Goal: Task Accomplishment & Management: Complete application form

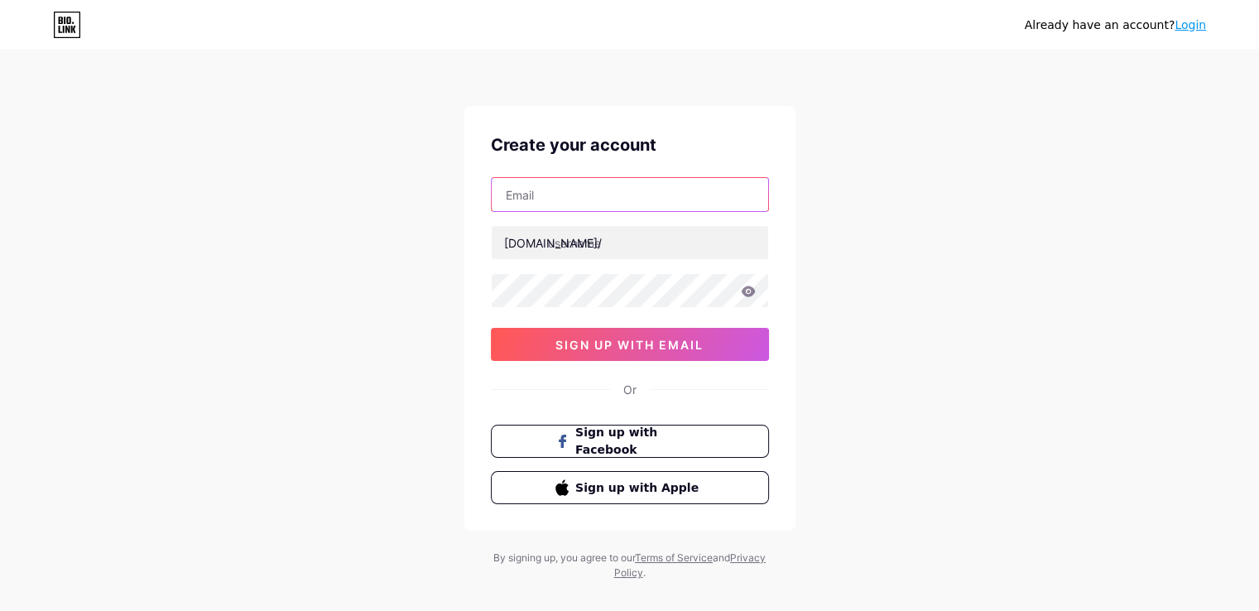
click at [584, 197] on input "text" at bounding box center [630, 194] width 276 height 33
type input "[EMAIL_ADDRESS][DOMAIN_NAME]"
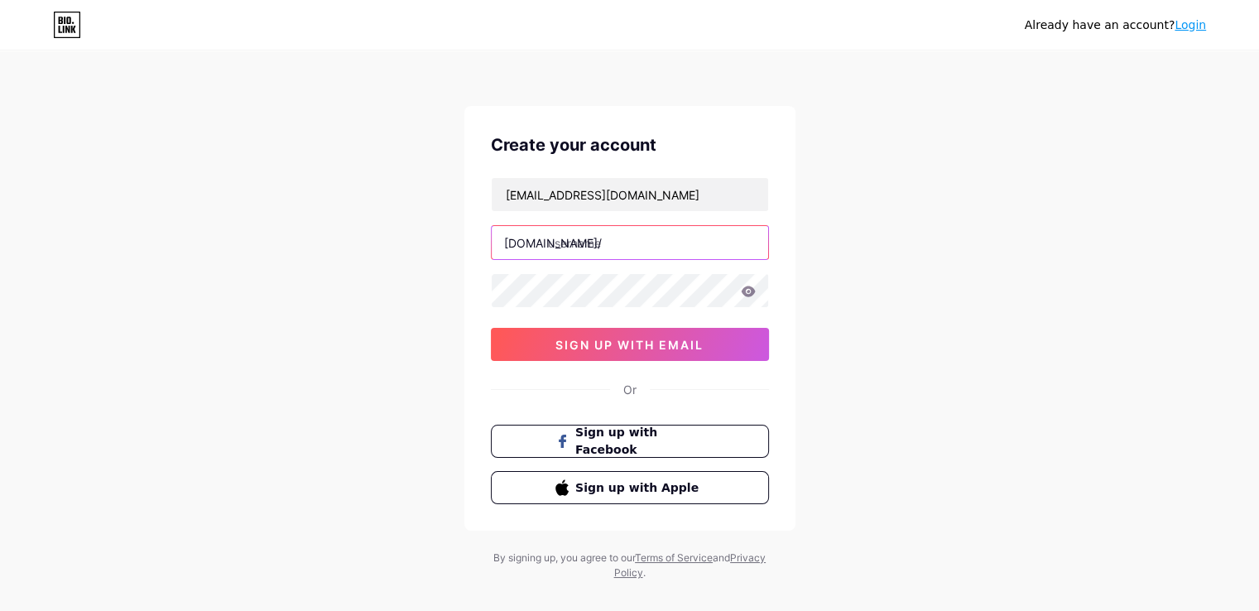
click at [586, 239] on input "text" at bounding box center [630, 242] width 276 height 33
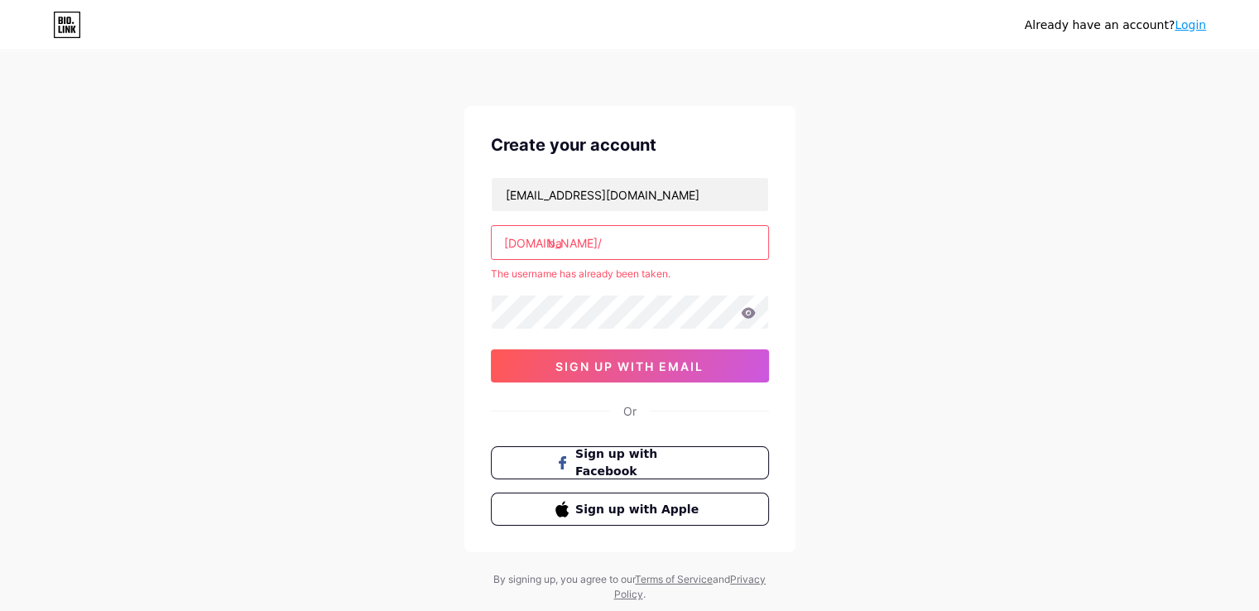
type input "b"
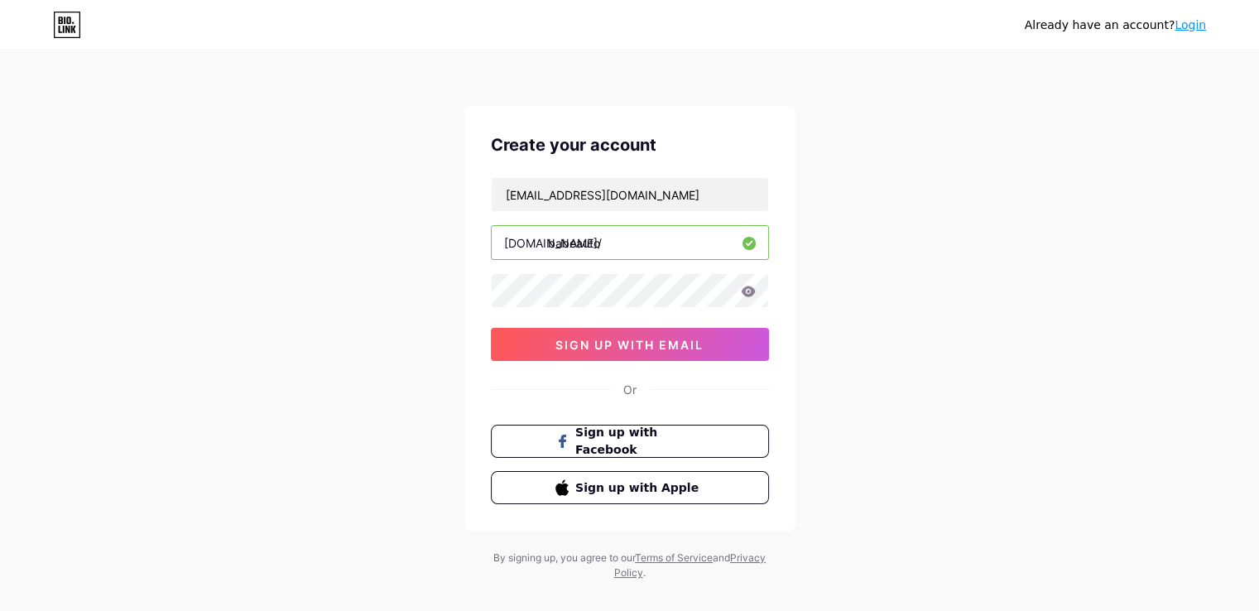
type input "babeauto"
click at [616, 344] on span "sign up with email" at bounding box center [629, 345] width 148 height 14
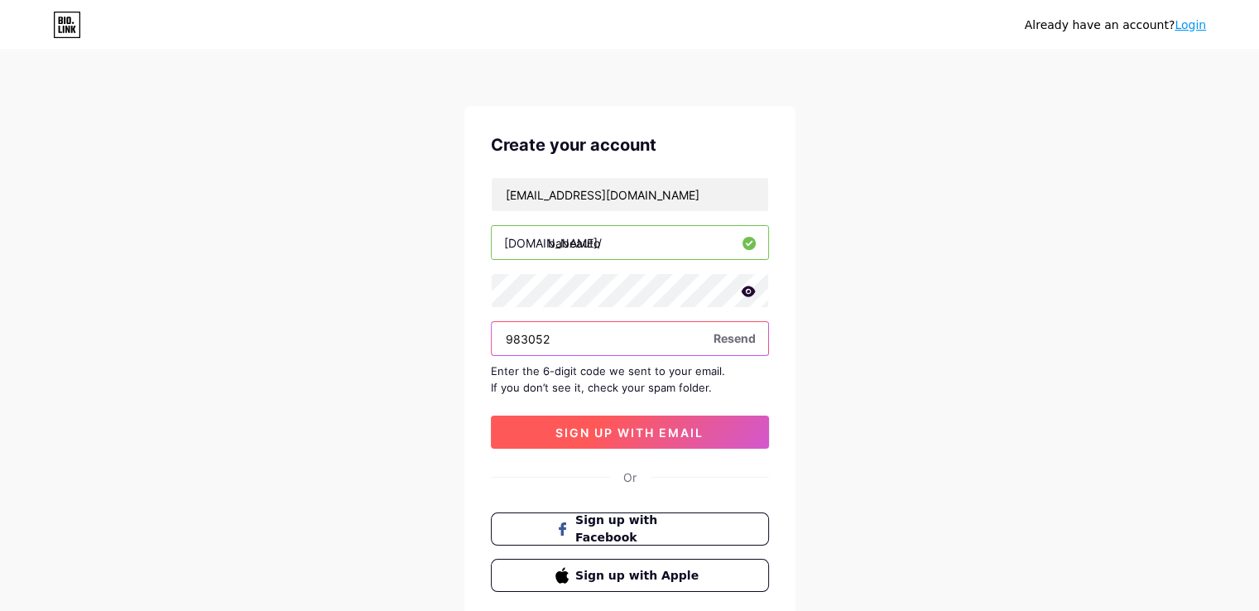
type input "983052"
click at [623, 426] on span "sign up with email" at bounding box center [629, 432] width 148 height 14
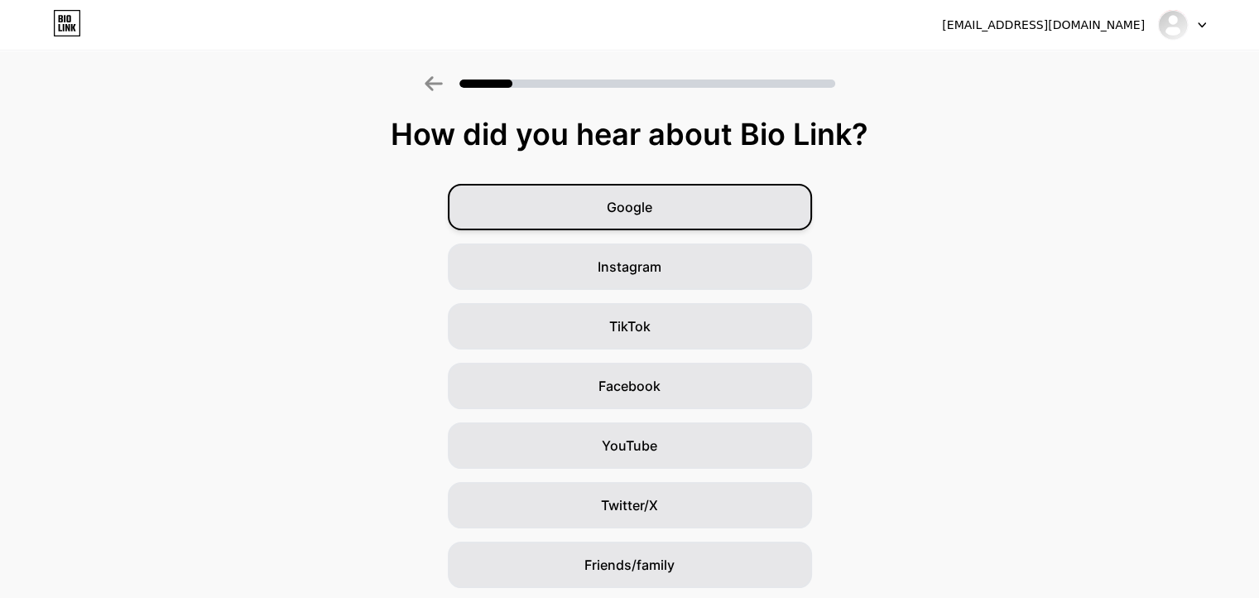
click at [706, 200] on div "Google" at bounding box center [630, 207] width 364 height 46
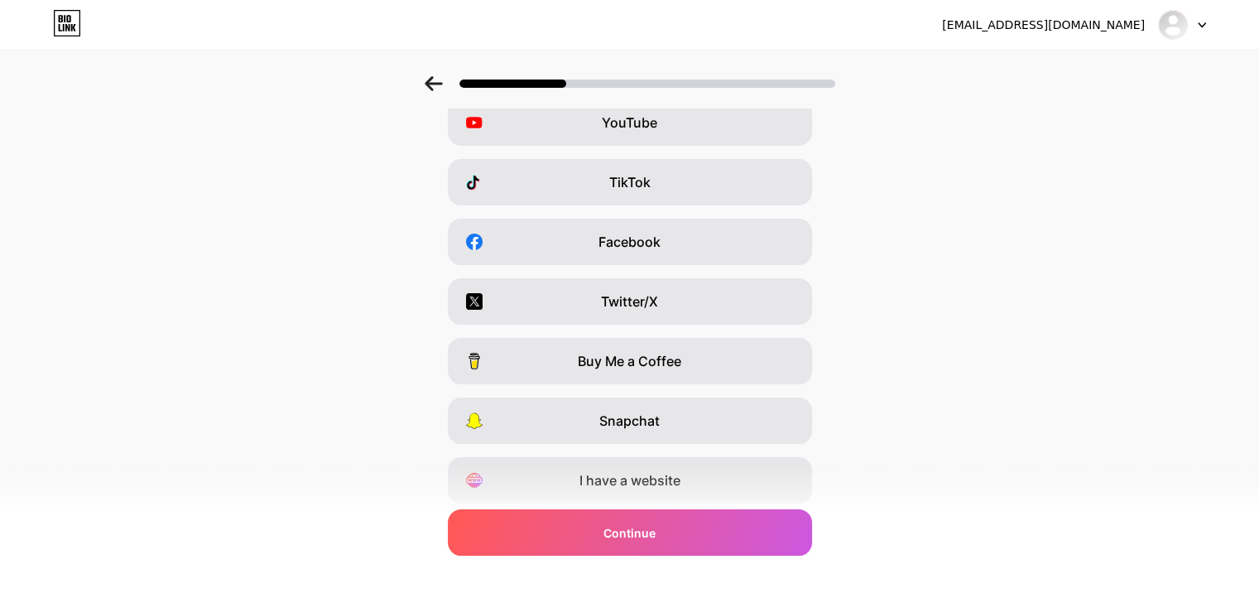
scroll to position [116, 0]
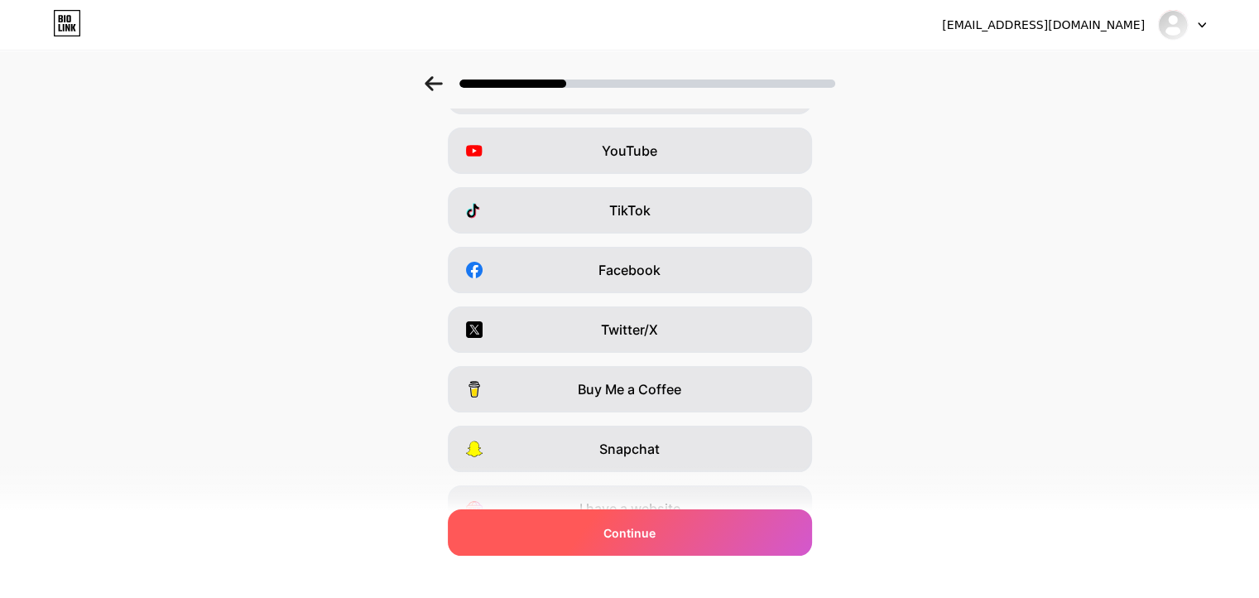
click at [722, 529] on div "Continue" at bounding box center [630, 532] width 364 height 46
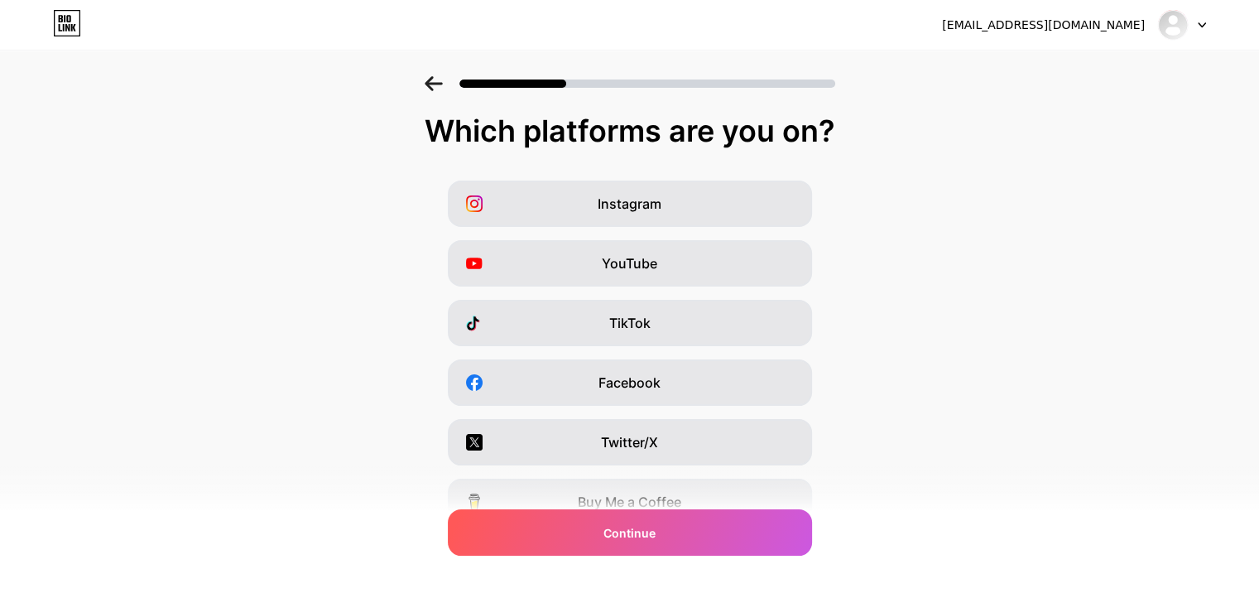
scroll to position [0, 0]
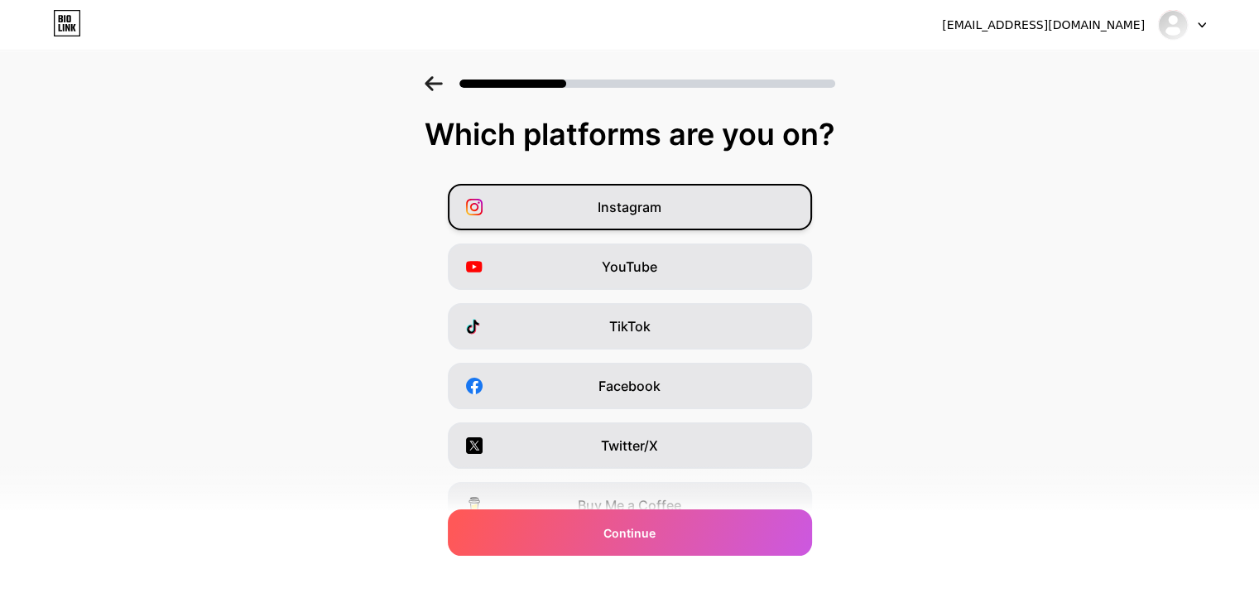
click at [683, 213] on div "Instagram" at bounding box center [630, 207] width 364 height 46
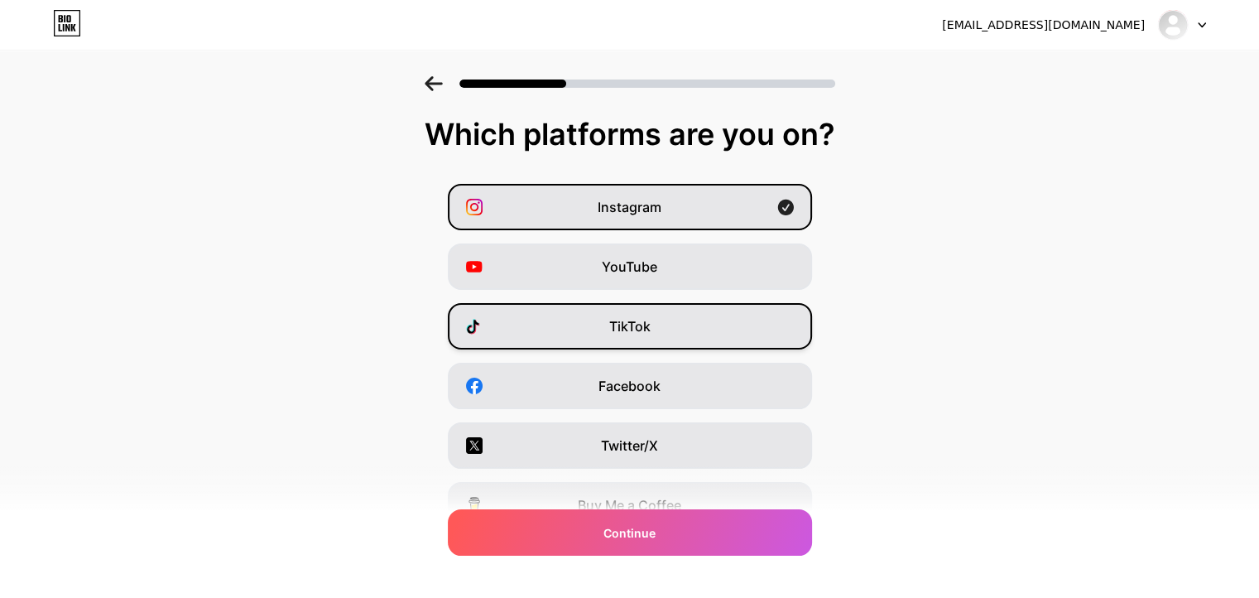
click at [678, 315] on div "TikTok" at bounding box center [630, 326] width 364 height 46
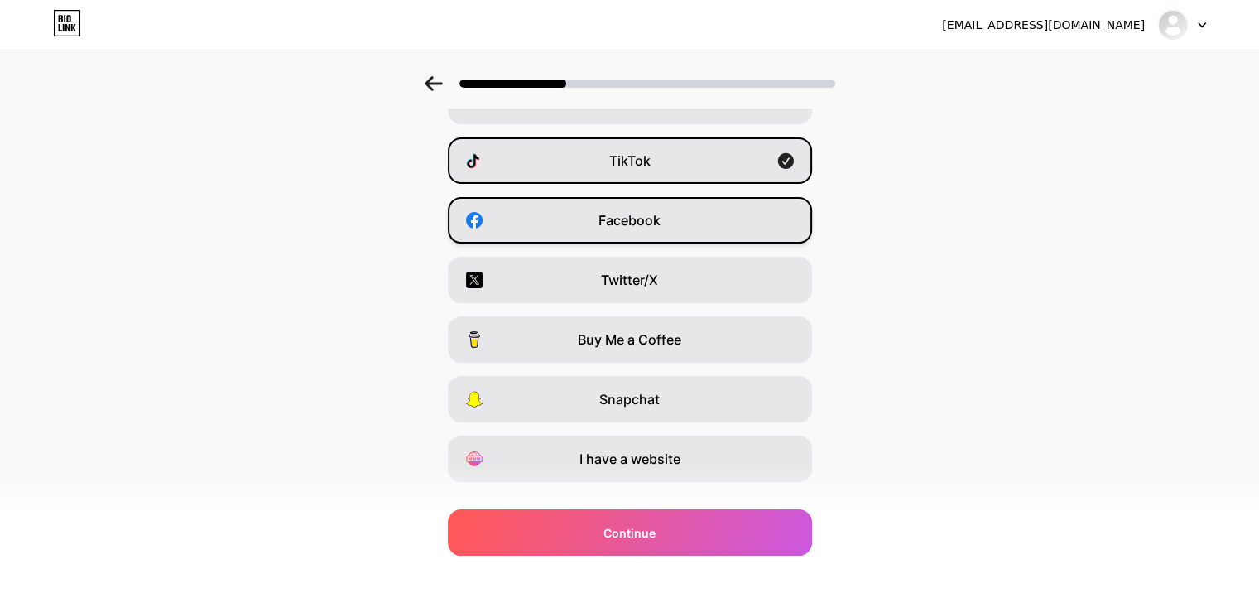
click at [694, 213] on div "Facebook" at bounding box center [630, 220] width 364 height 46
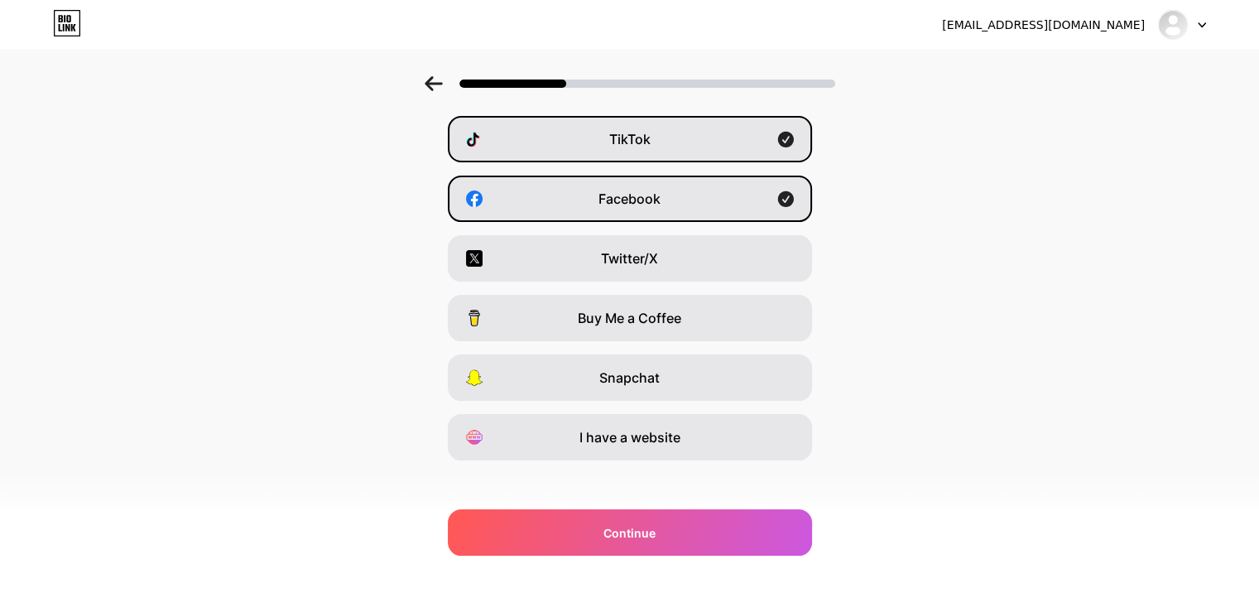
scroll to position [199, 0]
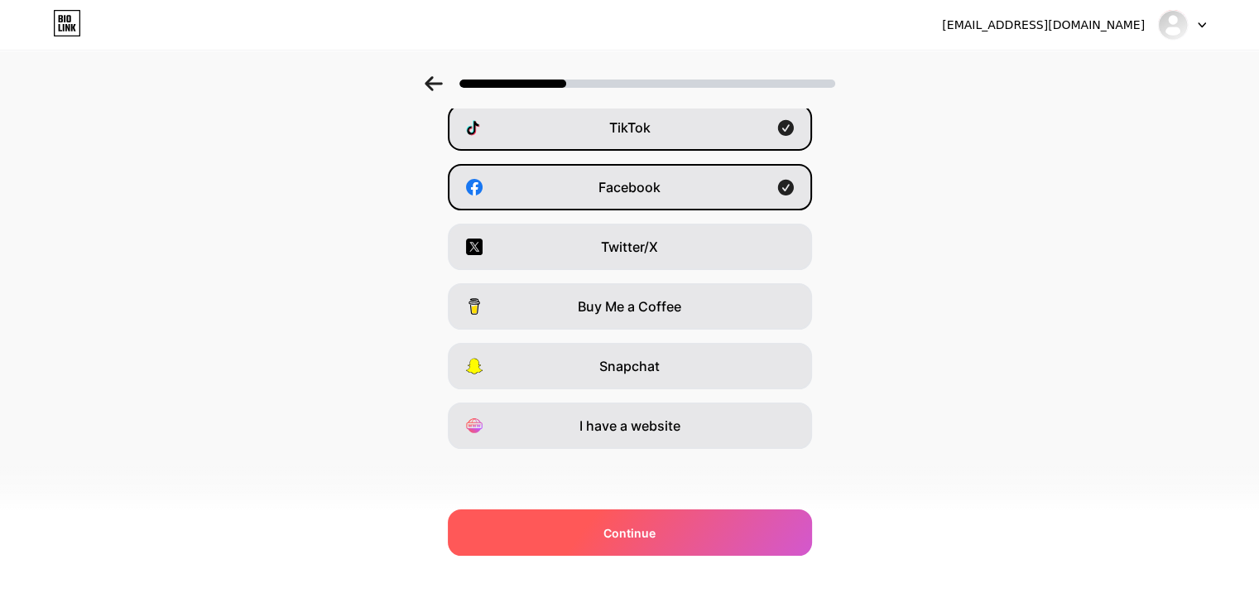
click at [717, 534] on div "Continue" at bounding box center [630, 532] width 364 height 46
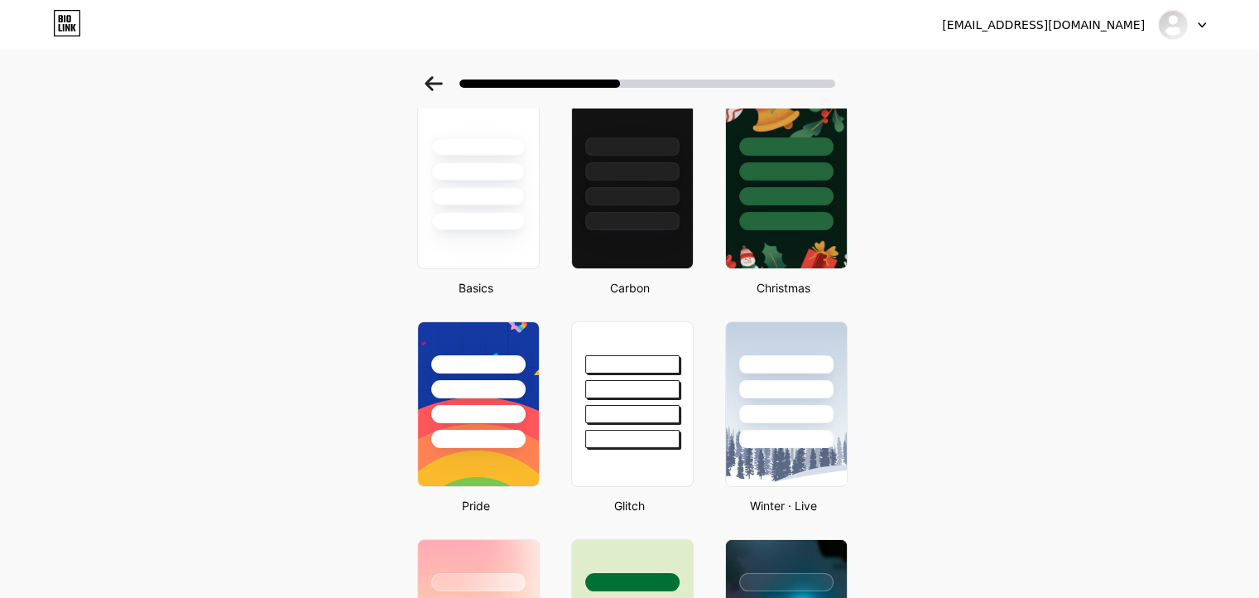
scroll to position [0, 0]
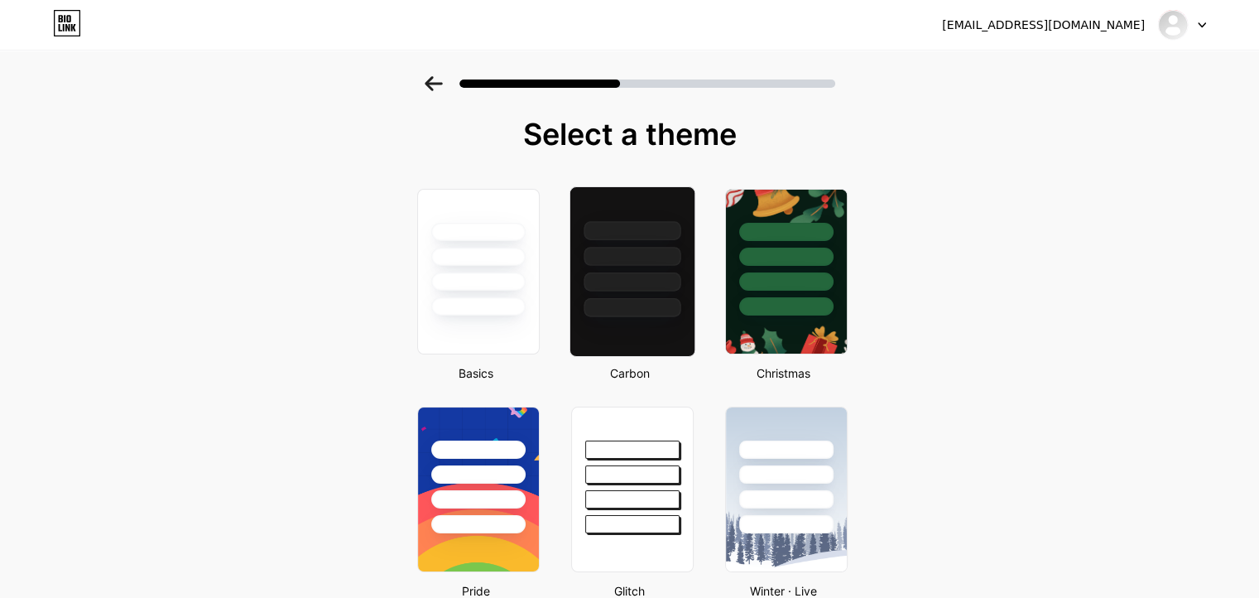
click at [613, 282] on div at bounding box center [632, 281] width 97 height 19
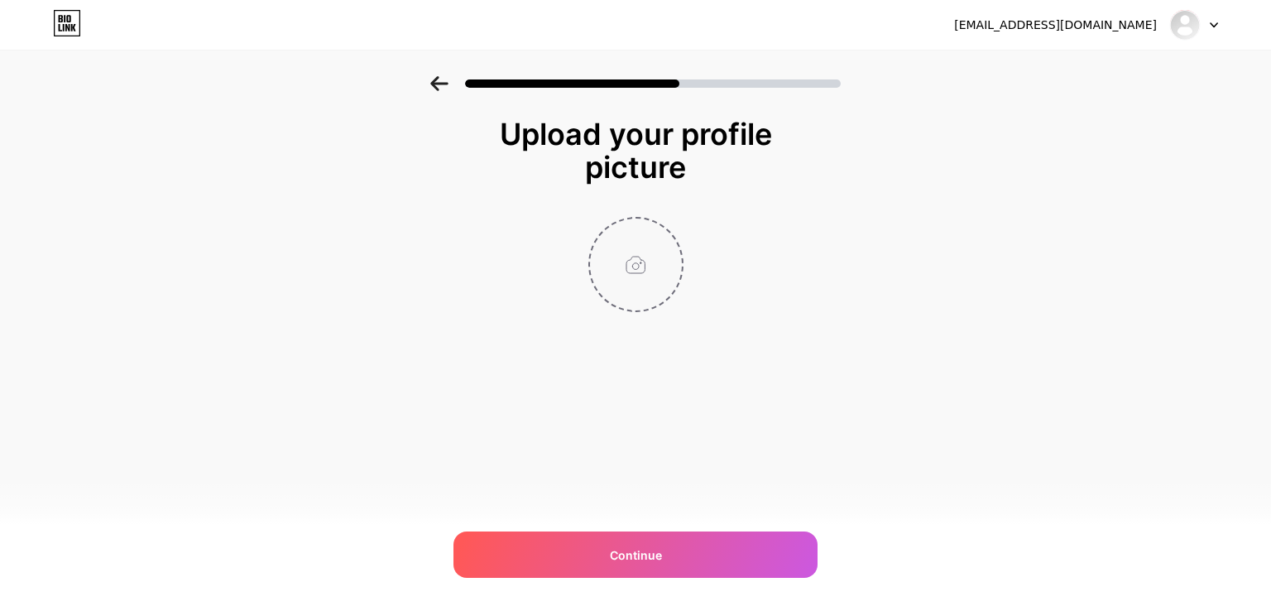
click at [635, 262] on input "file" at bounding box center [636, 265] width 92 height 92
type input "C:\fakepath\plang toko babe auto.png"
click at [675, 228] on icon at bounding box center [674, 229] width 6 height 6
click at [618, 262] on input "file" at bounding box center [636, 265] width 92 height 92
click at [633, 266] on input "file" at bounding box center [636, 265] width 92 height 92
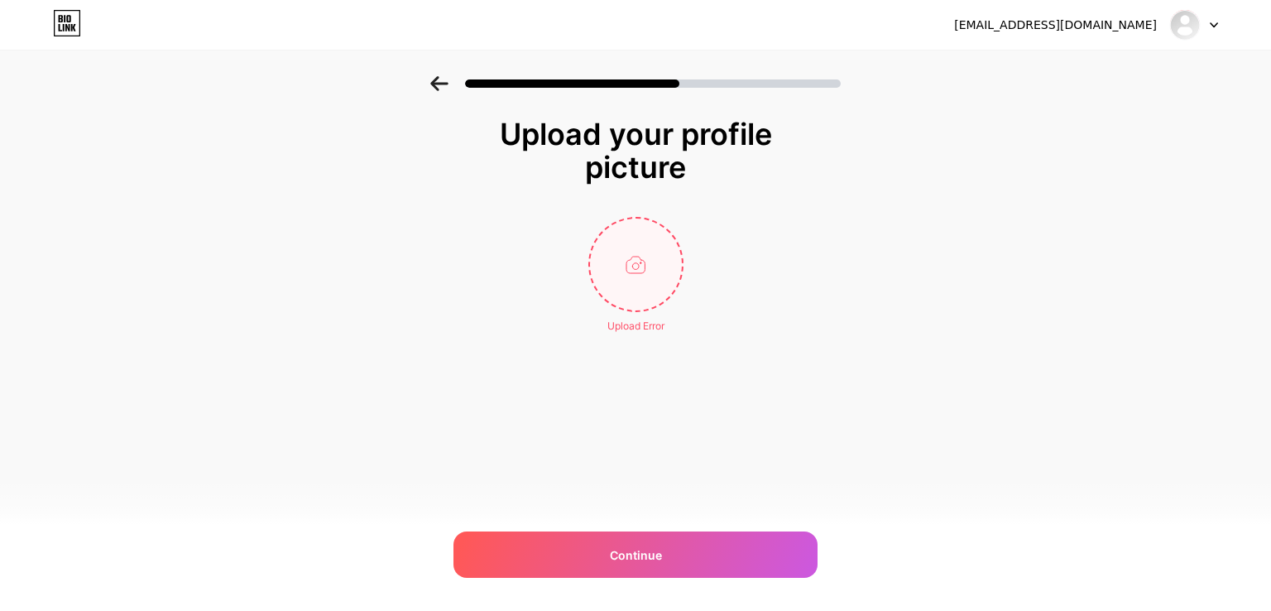
type input "C:\fakepath\plang toko babe auto.png"
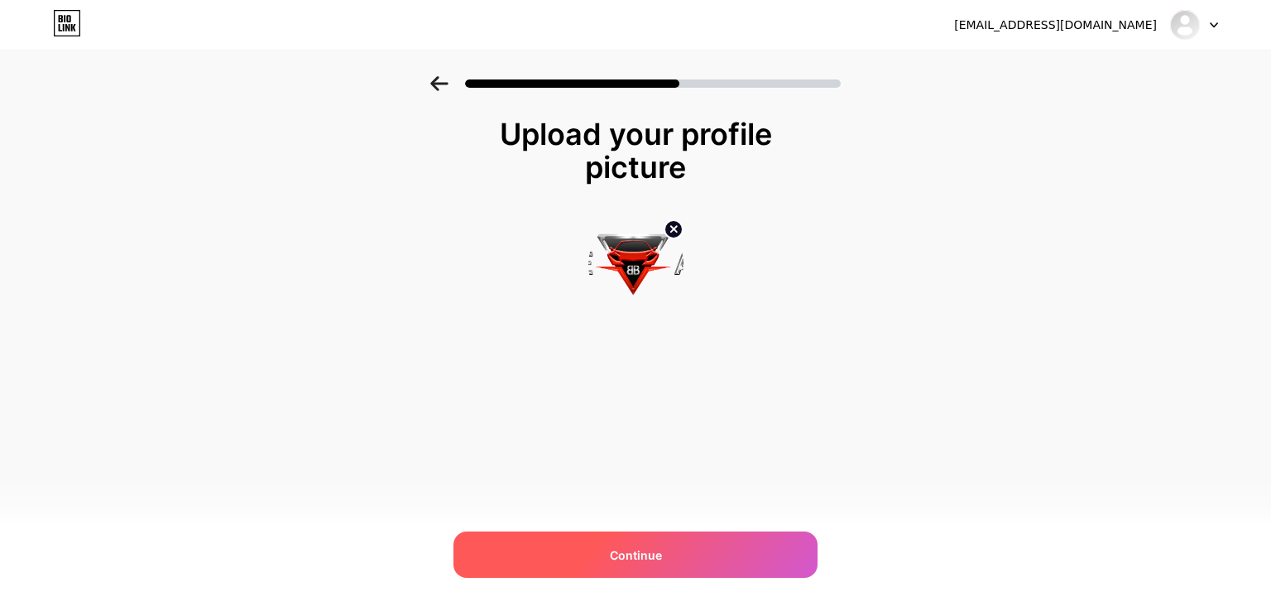
click at [653, 544] on div "Continue" at bounding box center [636, 554] width 364 height 46
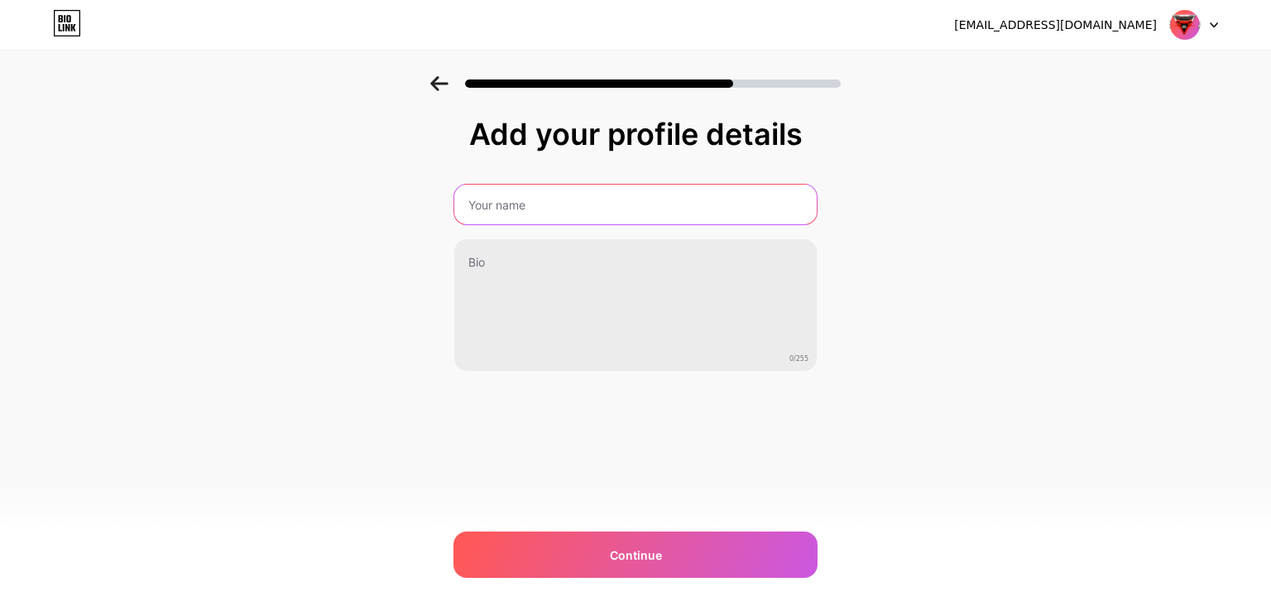
click at [596, 195] on input "text" at bounding box center [635, 205] width 363 height 40
type input "Babe Auto"
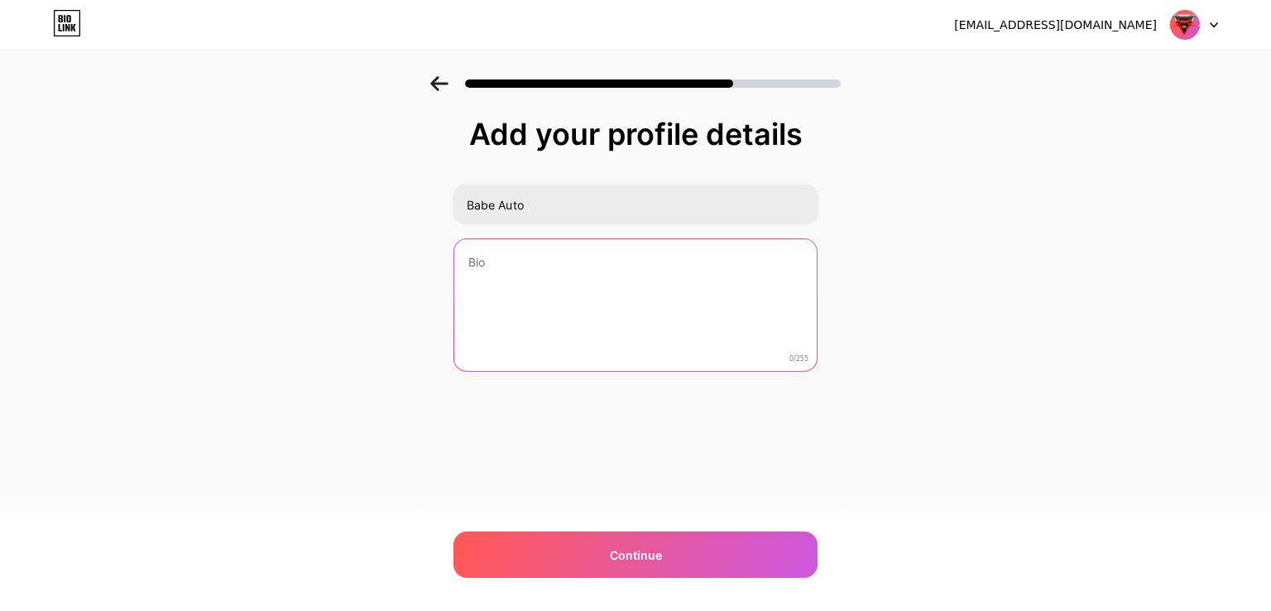
click at [579, 266] on textarea at bounding box center [635, 305] width 363 height 133
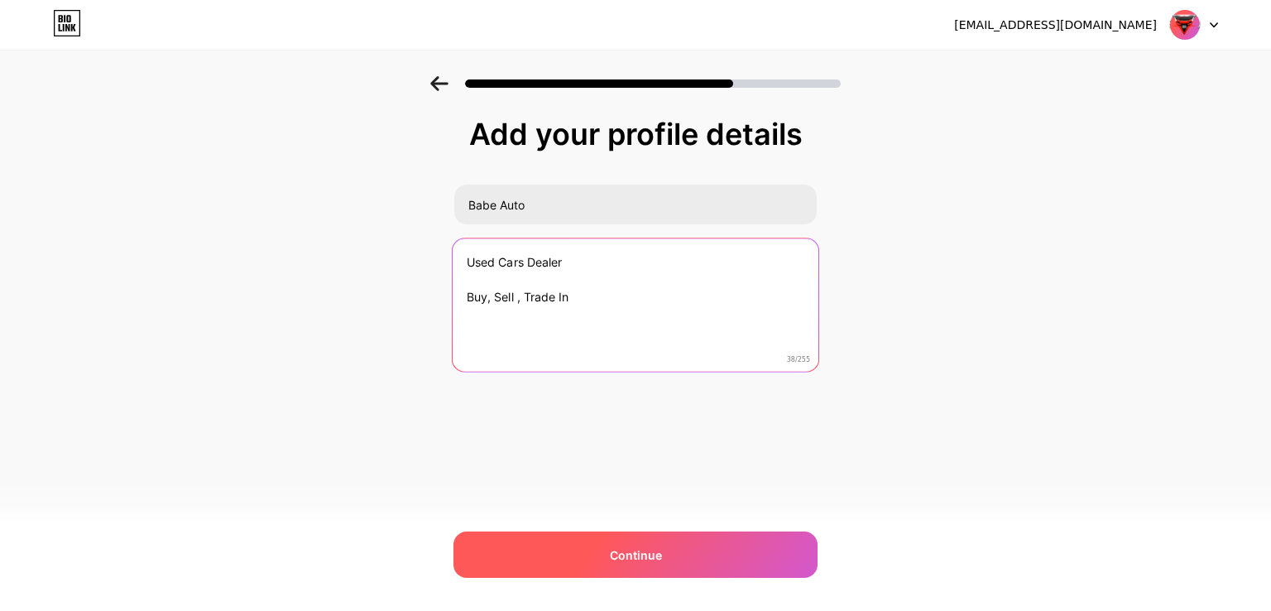
type textarea "Used Cars Dealer Buy, Sell , Trade In"
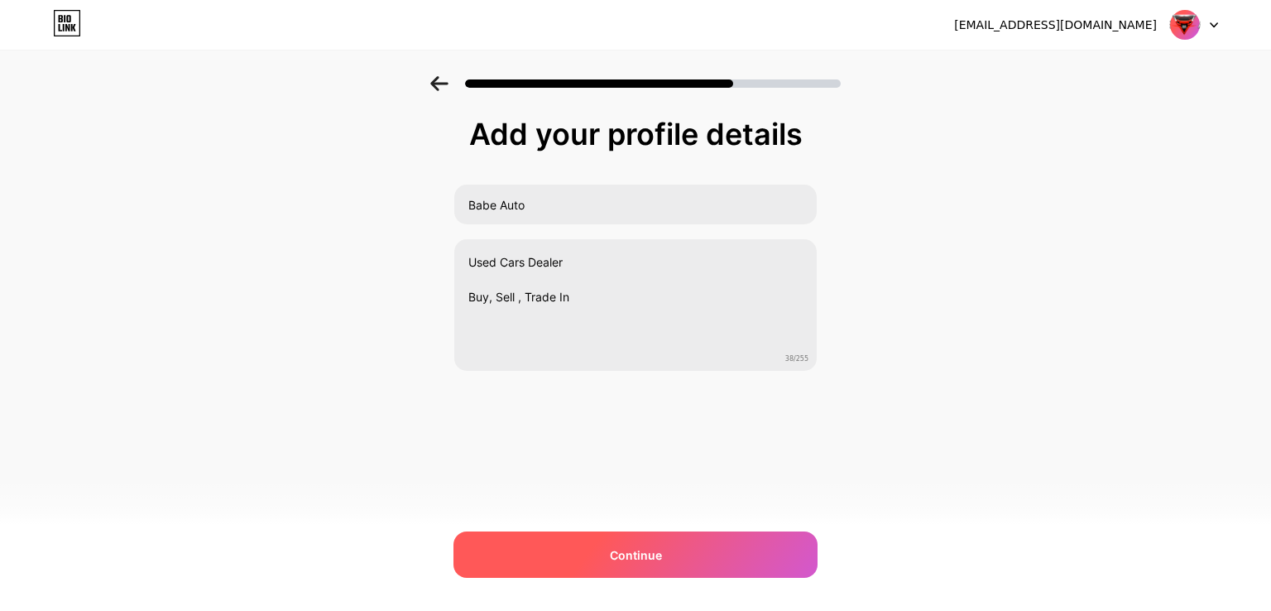
click at [613, 550] on span "Continue" at bounding box center [636, 554] width 52 height 17
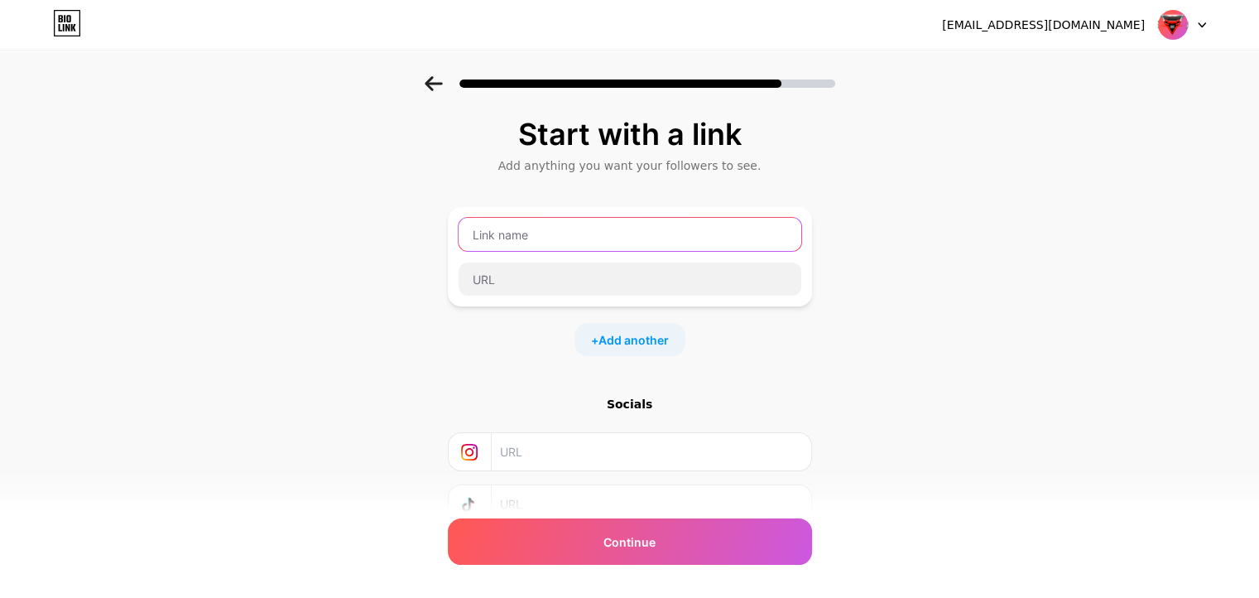
click at [625, 232] on input "text" at bounding box center [630, 234] width 343 height 33
type input "Lokasi"
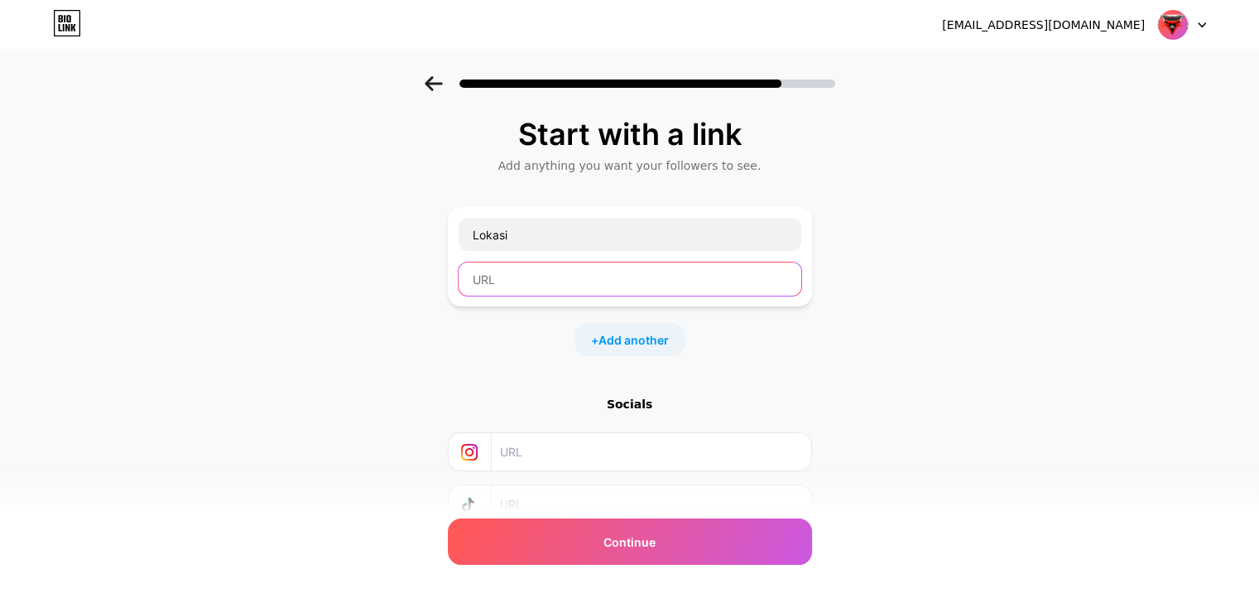
click at [550, 285] on input "text" at bounding box center [630, 278] width 343 height 33
paste input "[URL][DOMAIN_NAME]"
type input "[URL][DOMAIN_NAME]"
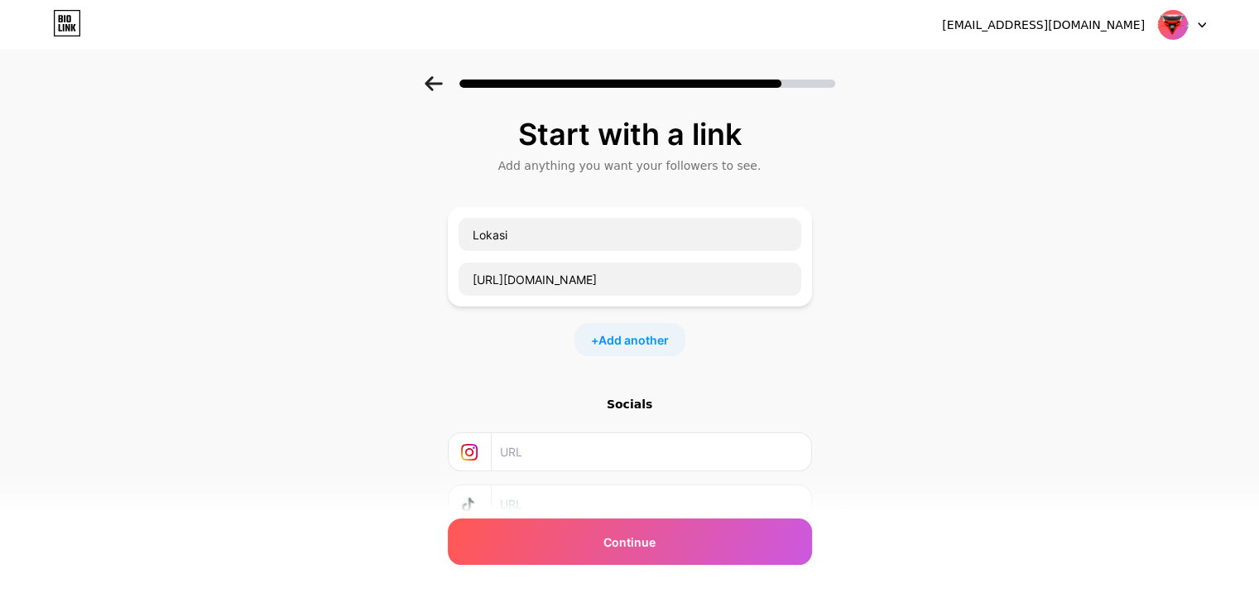
click at [899, 355] on div "Start with a link Add anything you want your followers to see. Lokasi [URL][DOM…" at bounding box center [629, 367] width 1259 height 582
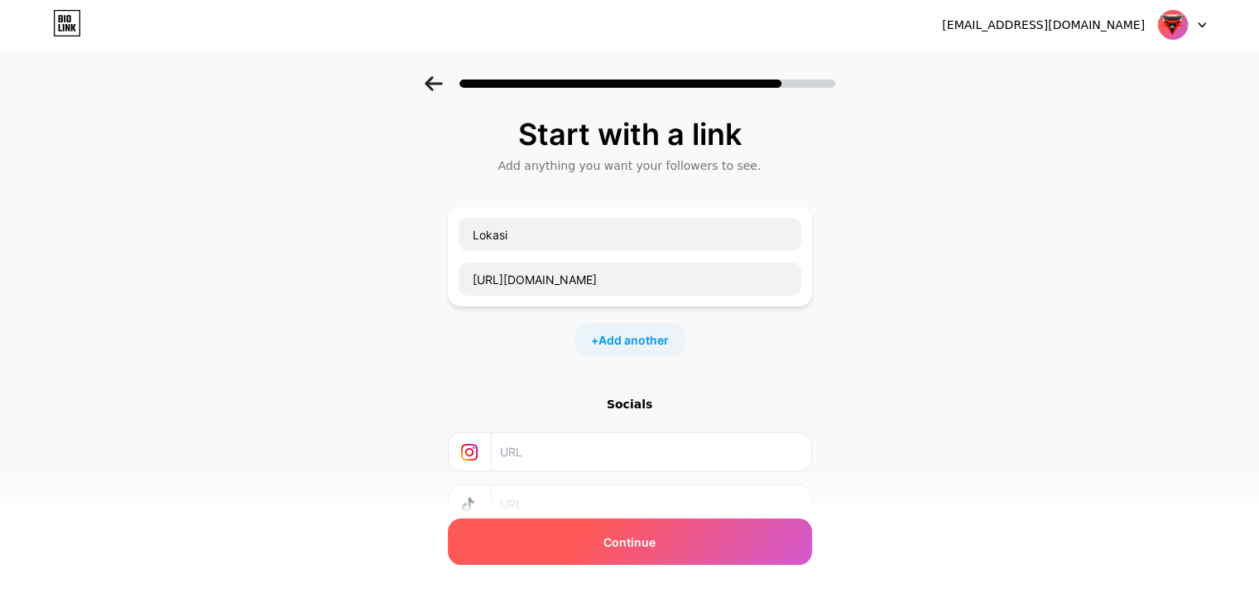
click at [668, 541] on div "Continue" at bounding box center [630, 541] width 364 height 46
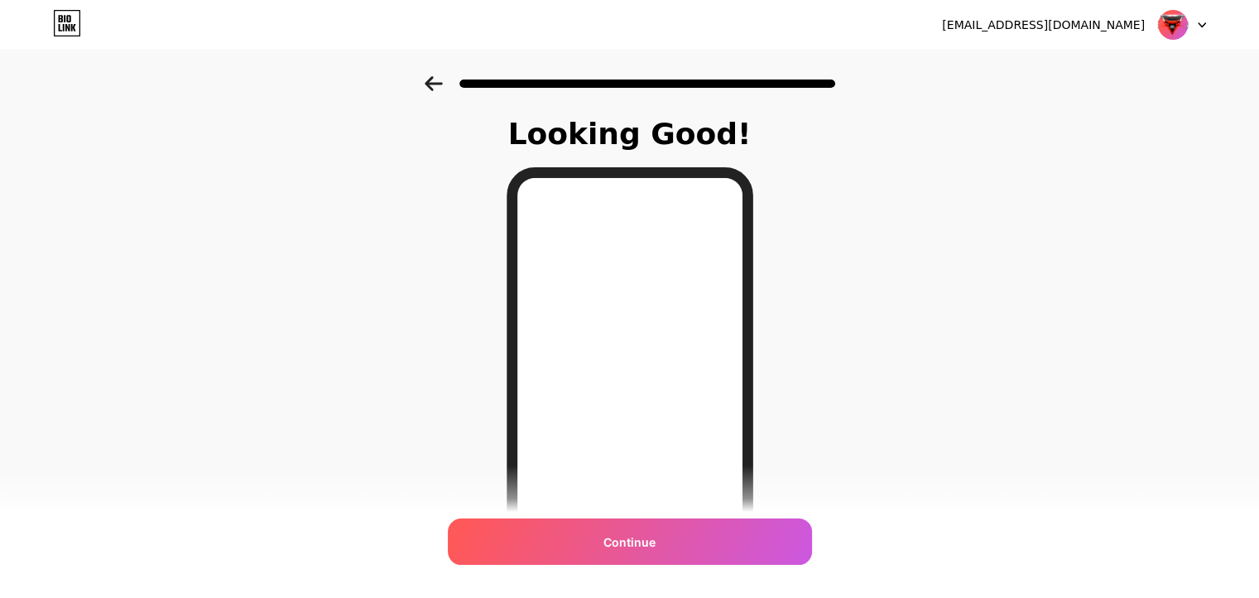
click at [436, 89] on icon at bounding box center [433, 83] width 17 height 15
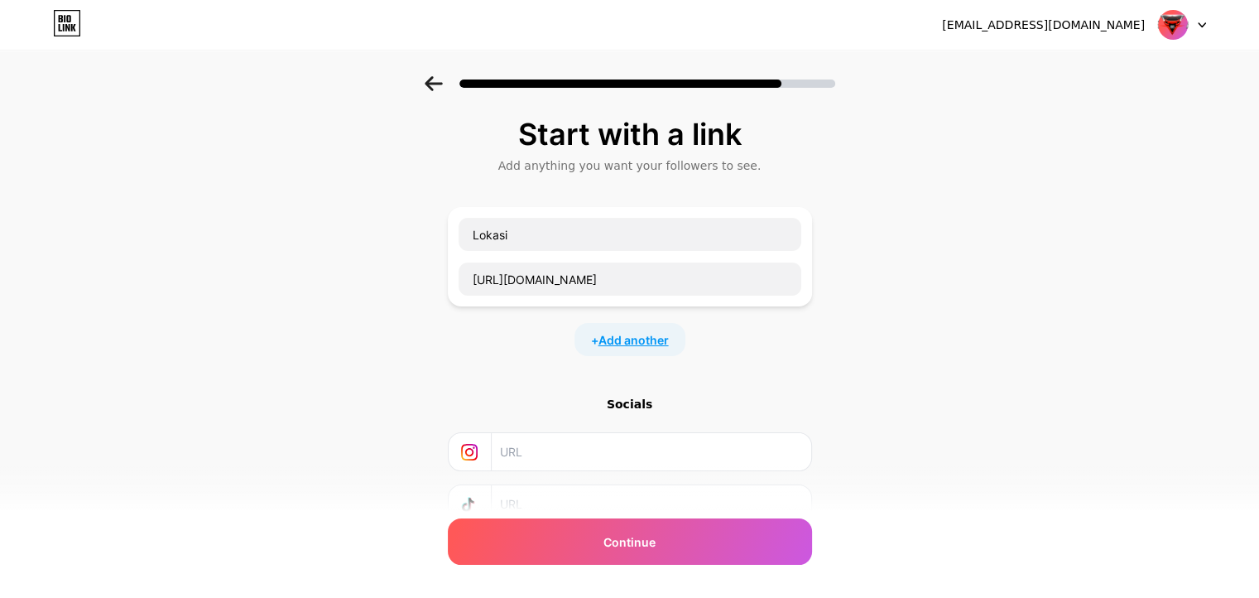
click at [652, 344] on span "Add another" at bounding box center [633, 339] width 70 height 17
click at [549, 350] on input "text" at bounding box center [630, 350] width 343 height 33
type input "Whatsapp"
click at [591, 398] on input "text" at bounding box center [630, 394] width 343 height 33
paste input "[URL][DOMAIN_NAME]"
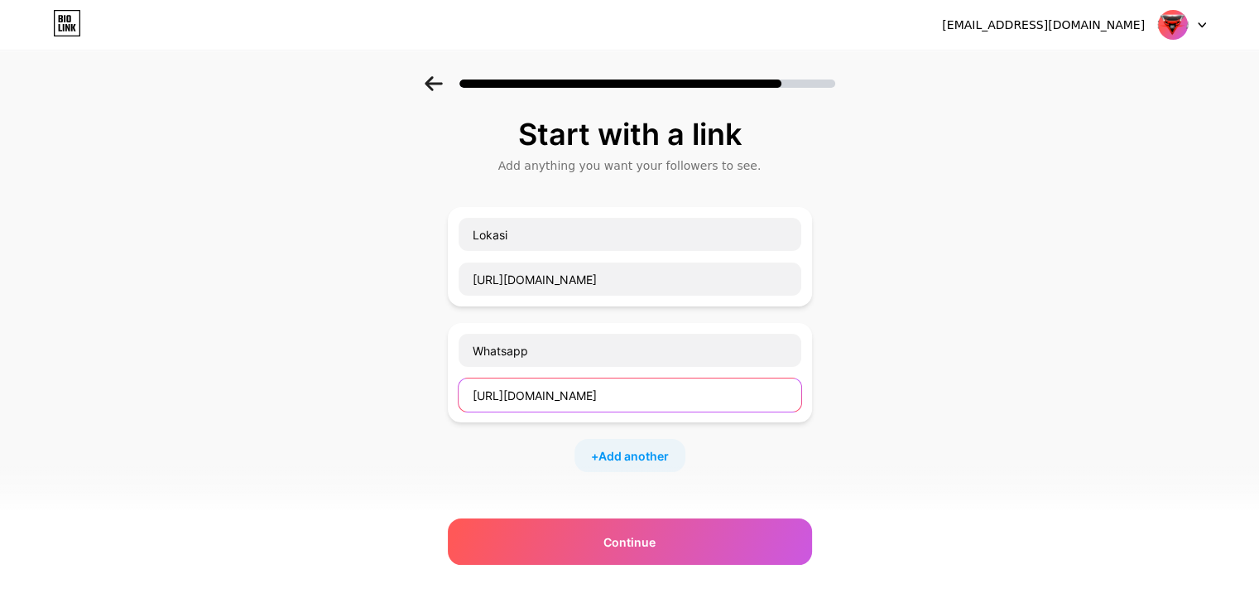
scroll to position [0, 2]
type input "[URL][DOMAIN_NAME]"
click at [645, 464] on div "+ Add another" at bounding box center [629, 455] width 111 height 33
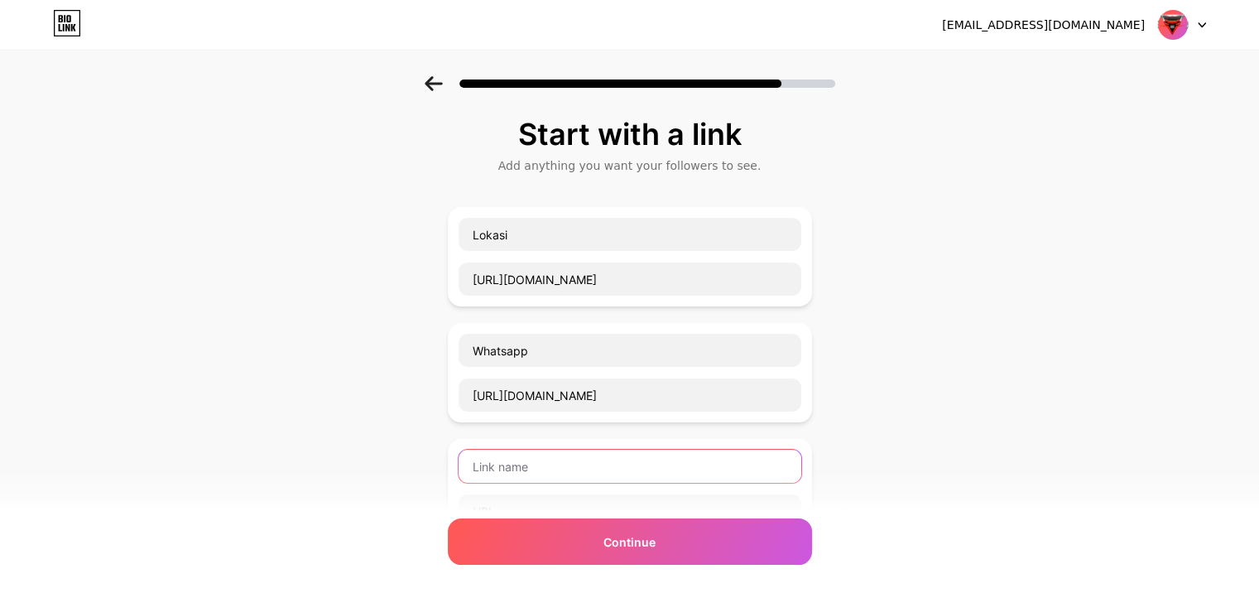
click at [685, 472] on input "text" at bounding box center [630, 465] width 343 height 33
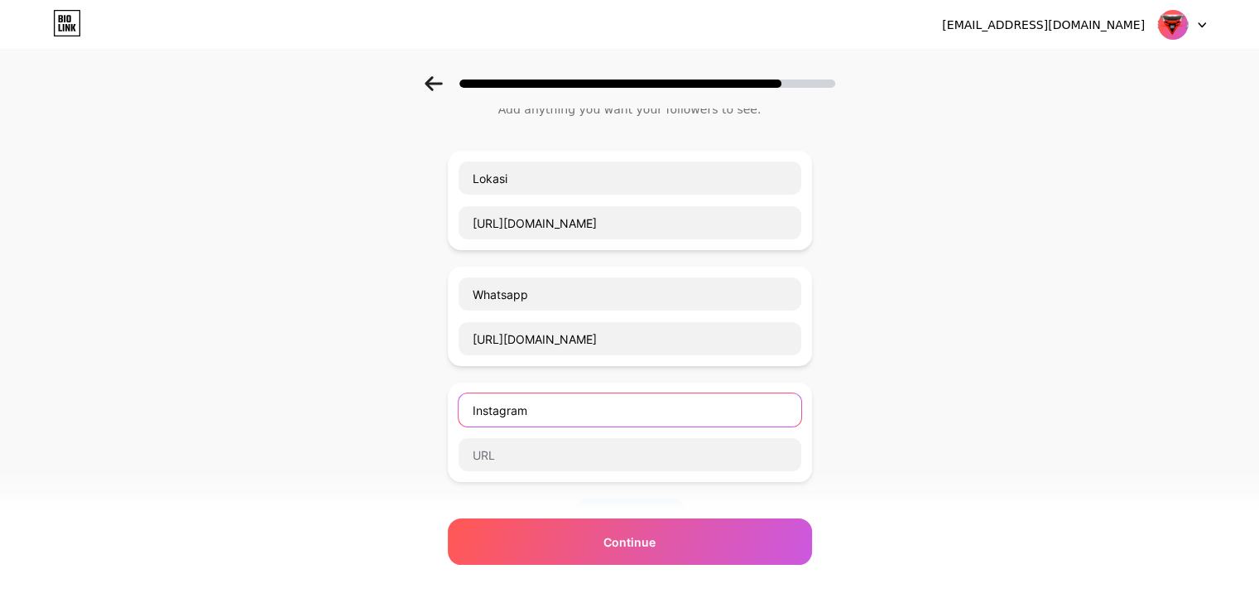
scroll to position [83, 0]
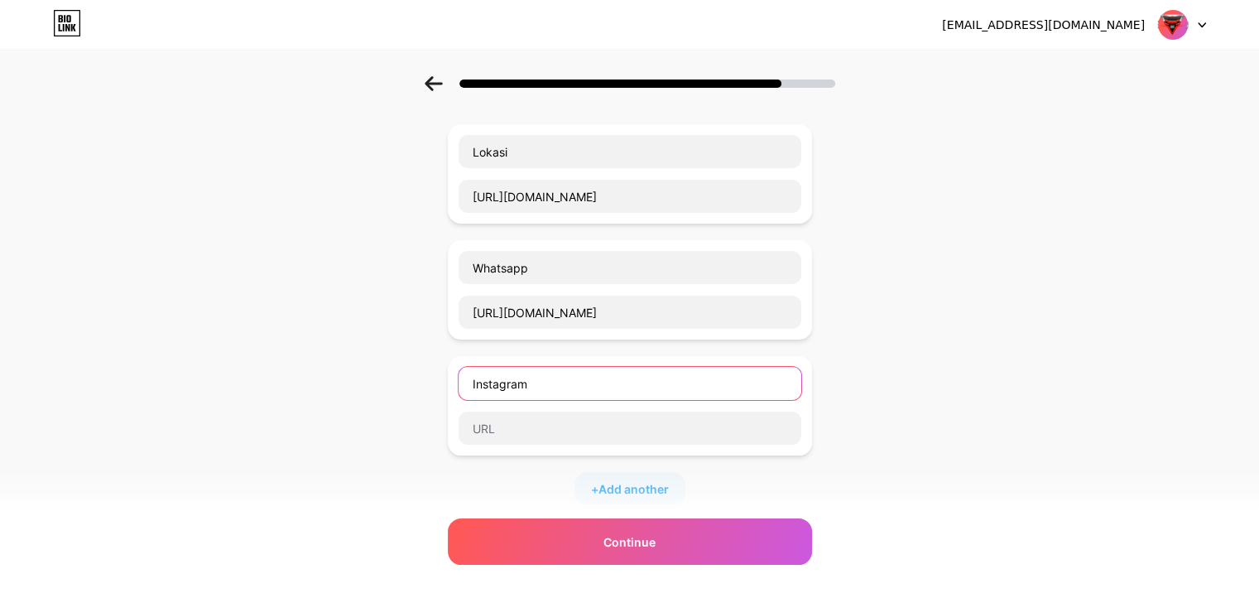
type input "Instagram"
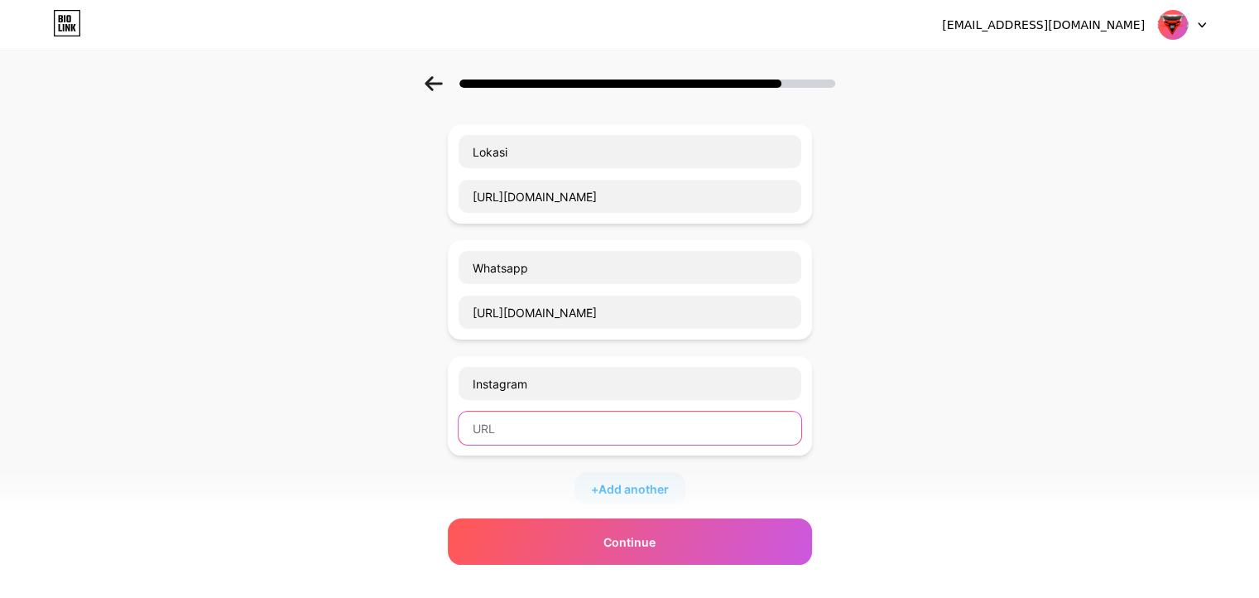
click at [603, 431] on input "text" at bounding box center [630, 427] width 343 height 33
paste input "[URL][DOMAIN_NAME]"
type input "[URL][DOMAIN_NAME]"
click at [649, 489] on span "Add another" at bounding box center [633, 488] width 70 height 17
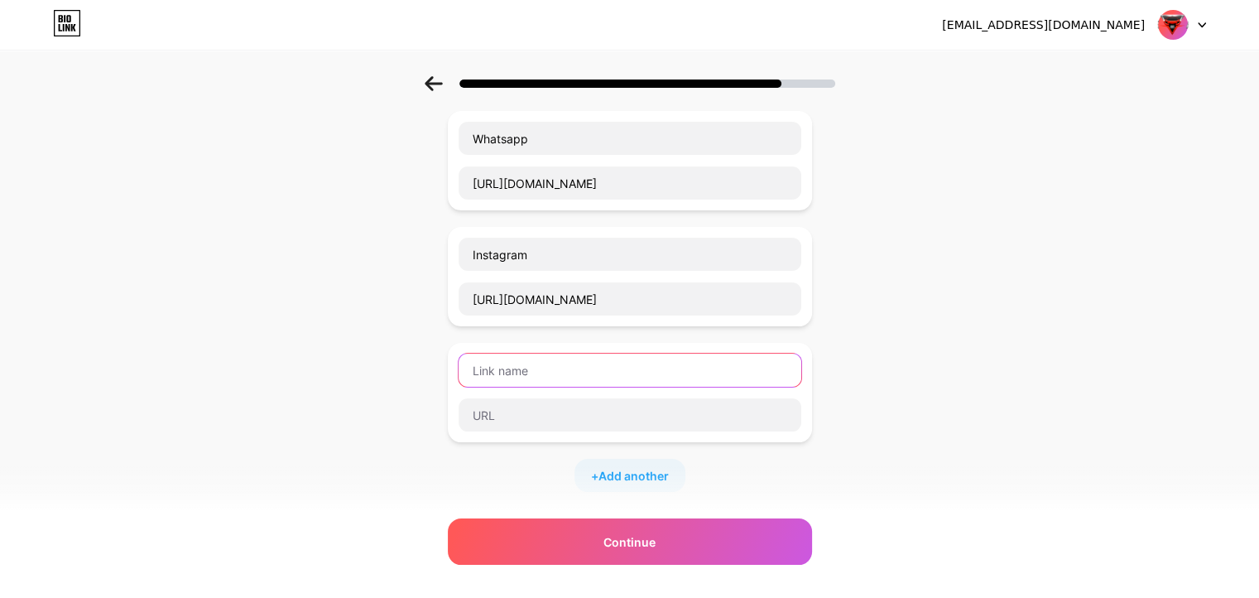
click at [669, 412] on div at bounding box center [630, 392] width 344 height 79
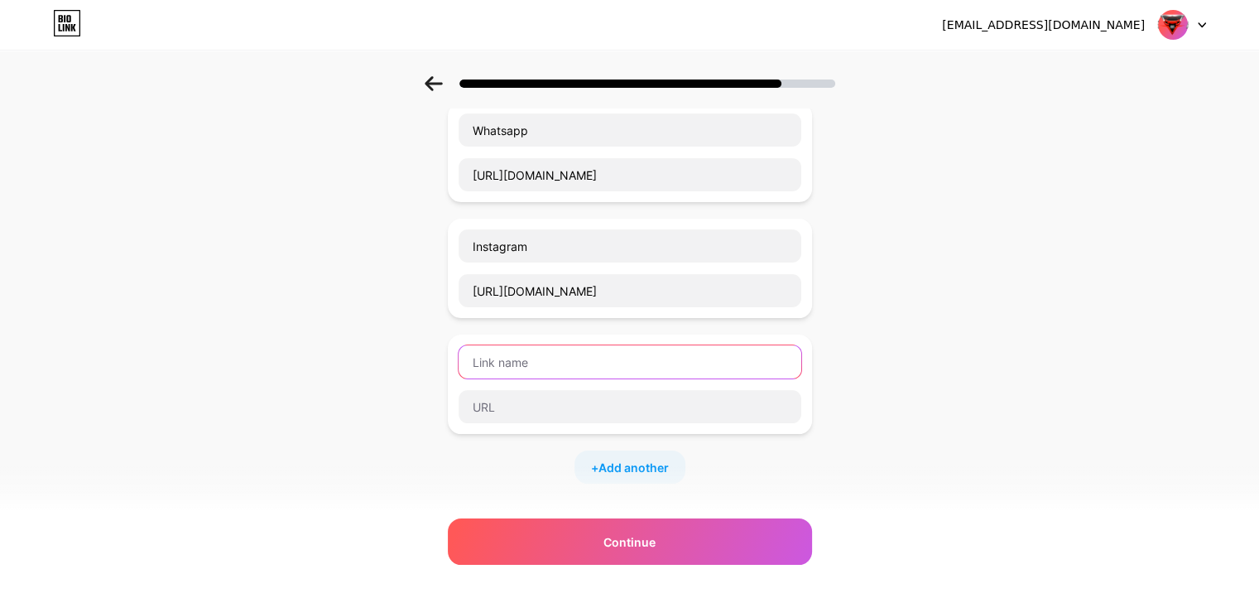
scroll to position [248, 0]
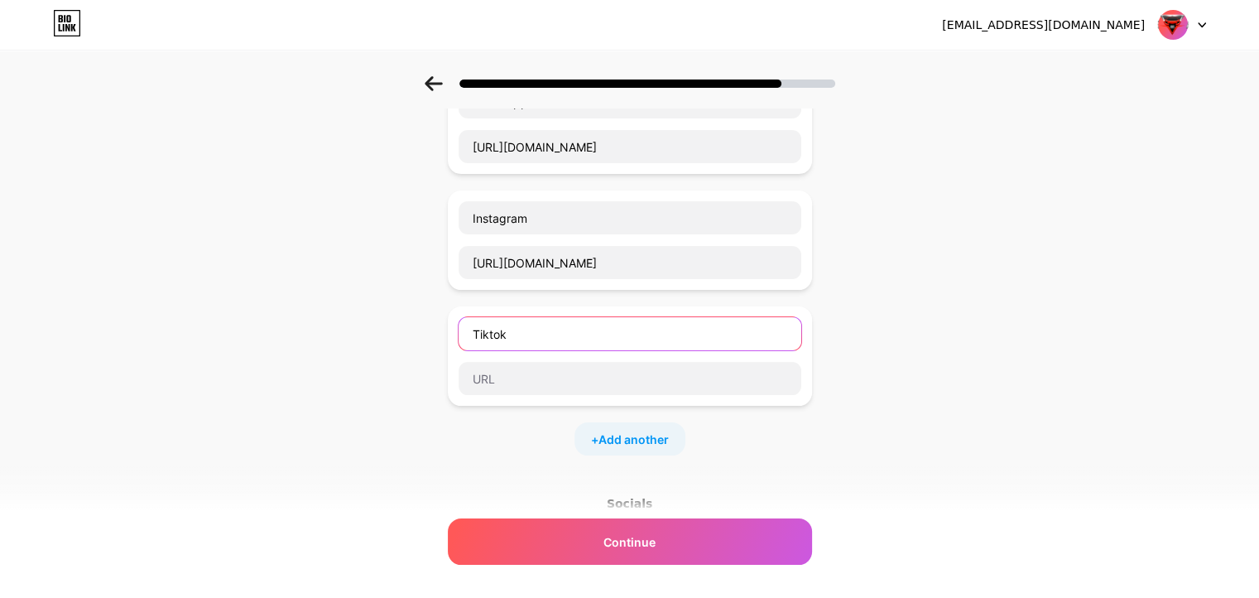
type input "Tiktok"
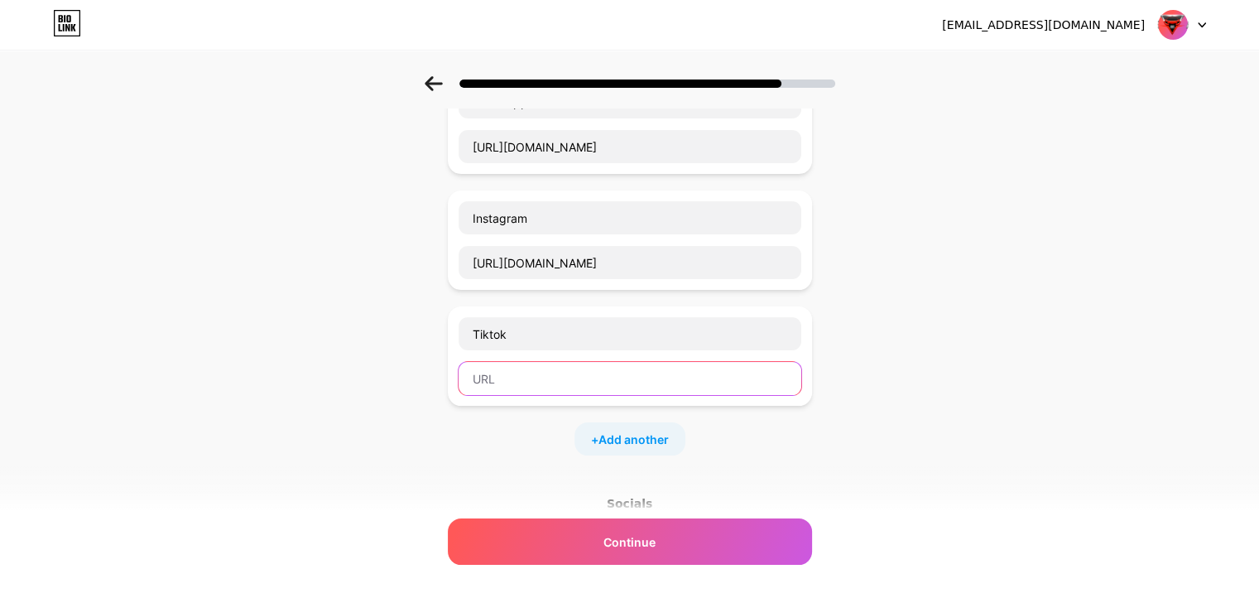
click at [584, 381] on input "text" at bounding box center [630, 378] width 343 height 33
paste input "[URL][DOMAIN_NAME]"
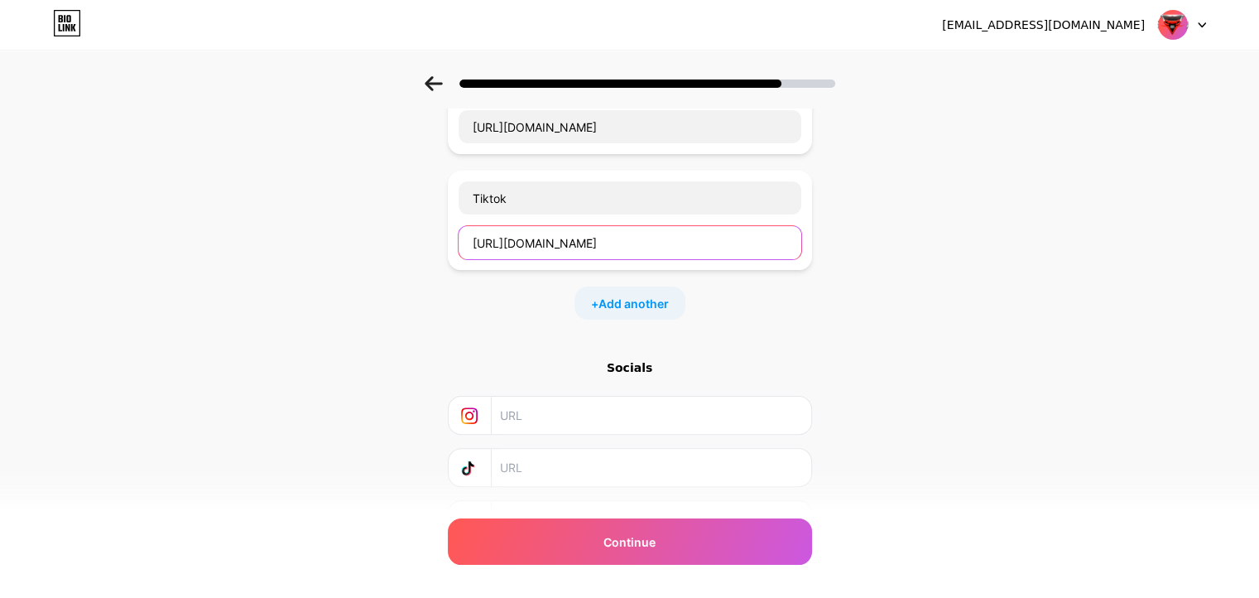
scroll to position [305, 0]
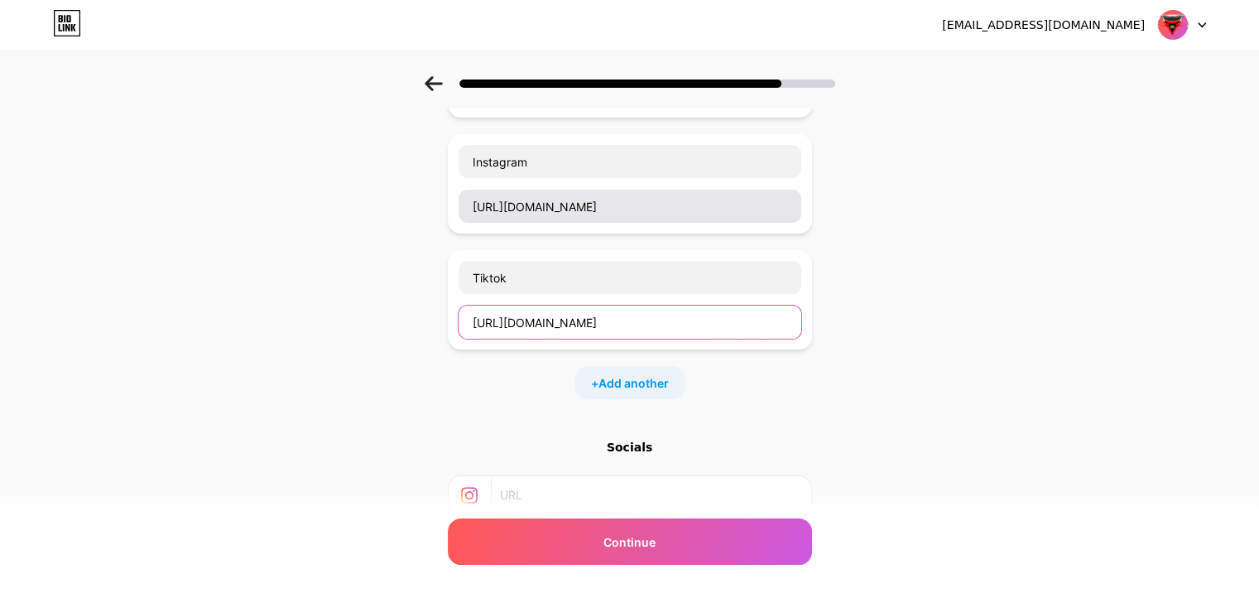
type input "[URL][DOMAIN_NAME]"
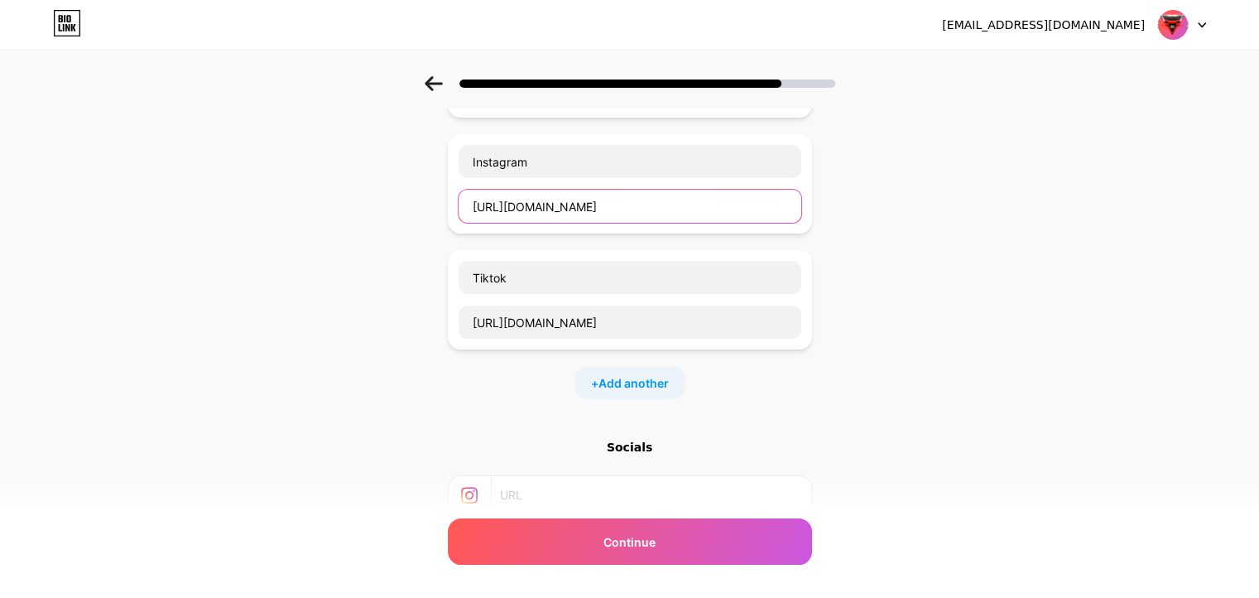
drag, startPoint x: 708, startPoint y: 204, endPoint x: 317, endPoint y: 231, distance: 391.6
click at [321, 229] on div "Start with a link Add anything you want your followers to see. Lokasi [URL][DOM…" at bounding box center [629, 237] width 1259 height 930
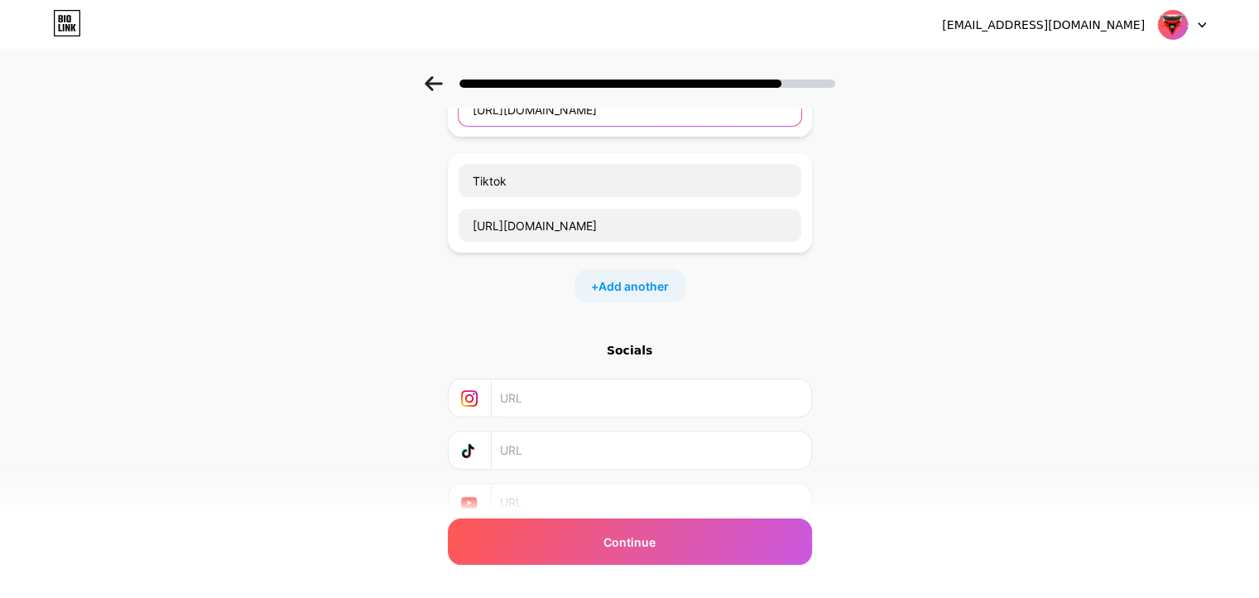
scroll to position [470, 0]
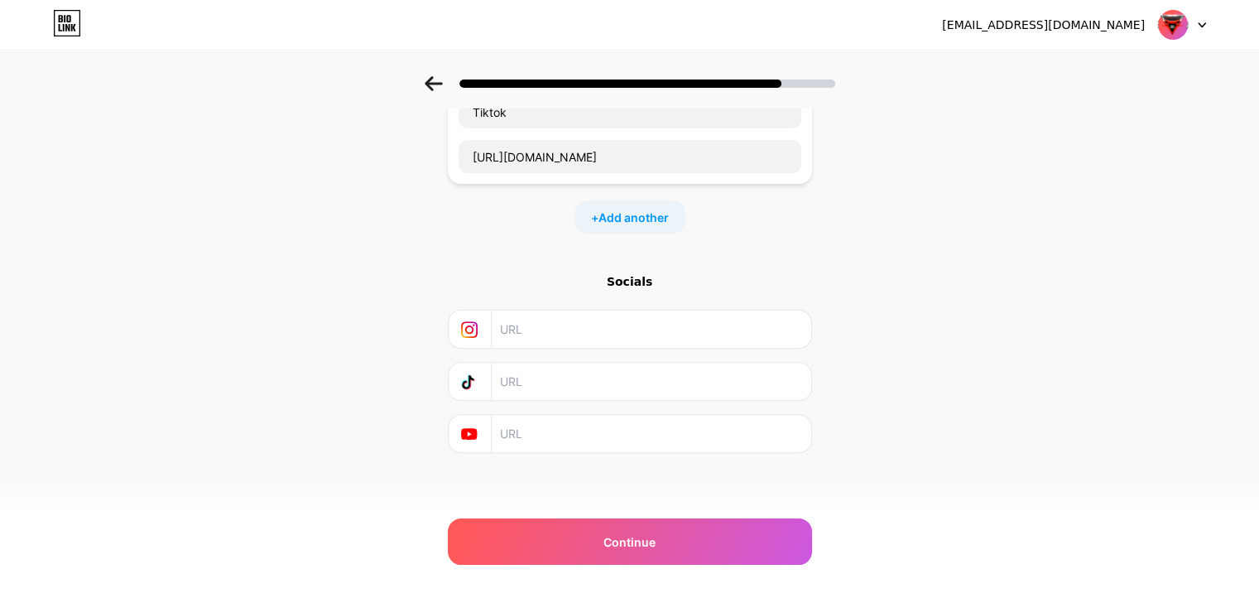
click at [548, 328] on input "text" at bounding box center [650, 328] width 300 height 37
paste input "[URL][DOMAIN_NAME]"
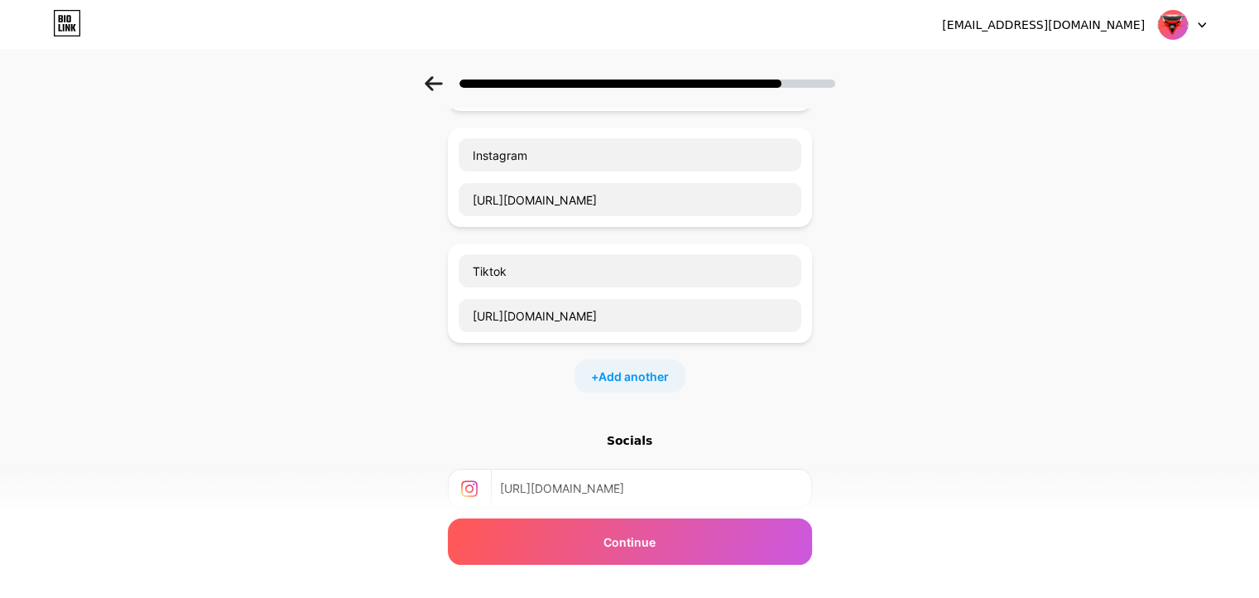
scroll to position [305, 0]
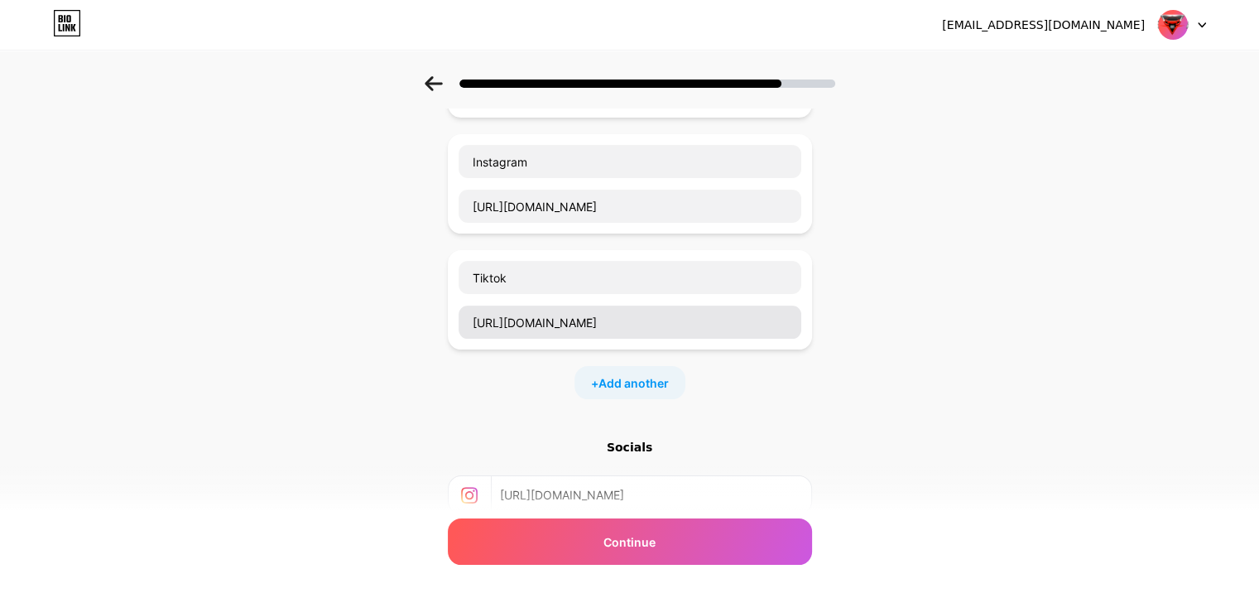
type input "[URL][DOMAIN_NAME]"
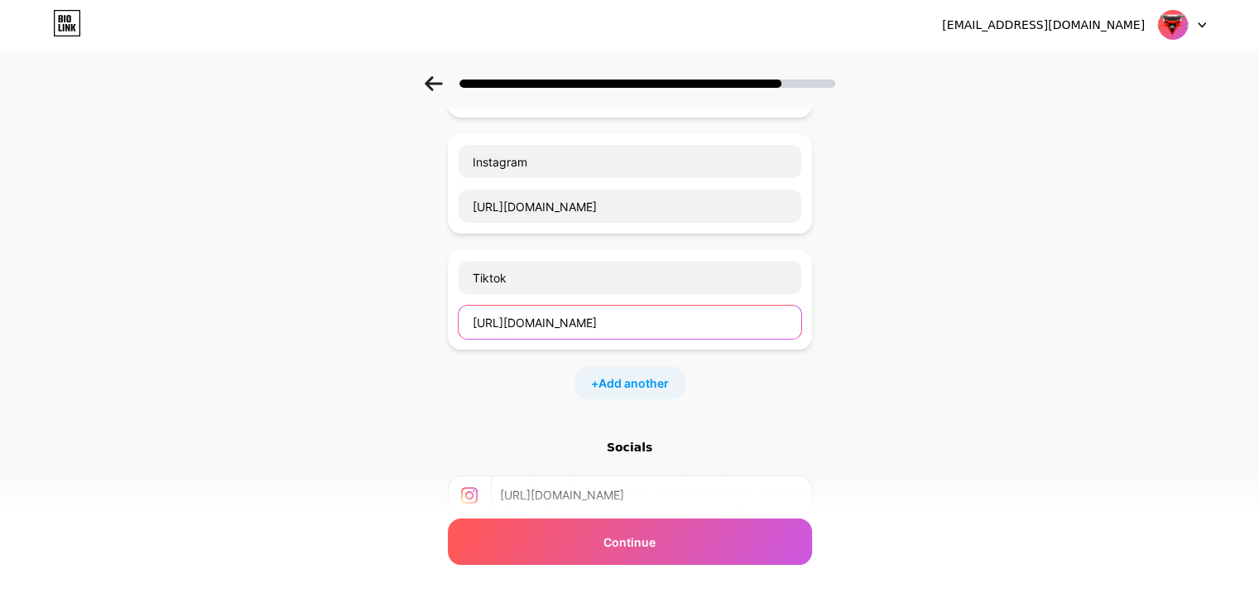
drag, startPoint x: 702, startPoint y: 322, endPoint x: 329, endPoint y: 336, distance: 373.6
click at [329, 336] on div "Start with a link Add anything you want your followers to see. Lokasi [URL][DOM…" at bounding box center [629, 237] width 1259 height 930
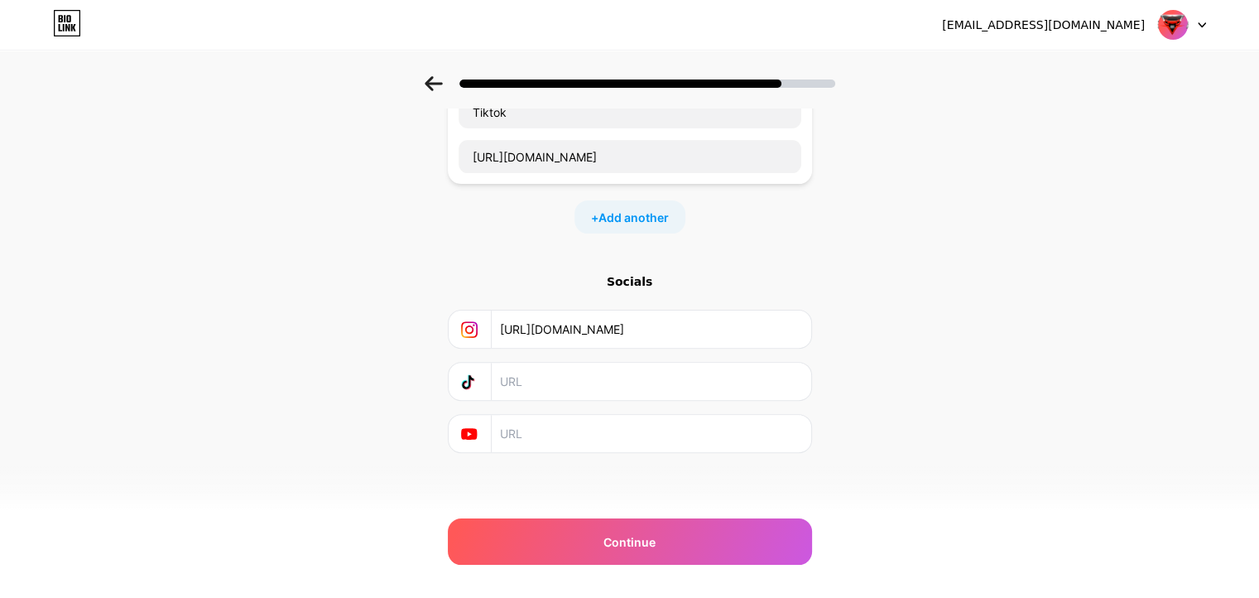
click at [598, 381] on input "text" at bounding box center [650, 381] width 300 height 37
paste input "[URL][DOMAIN_NAME]"
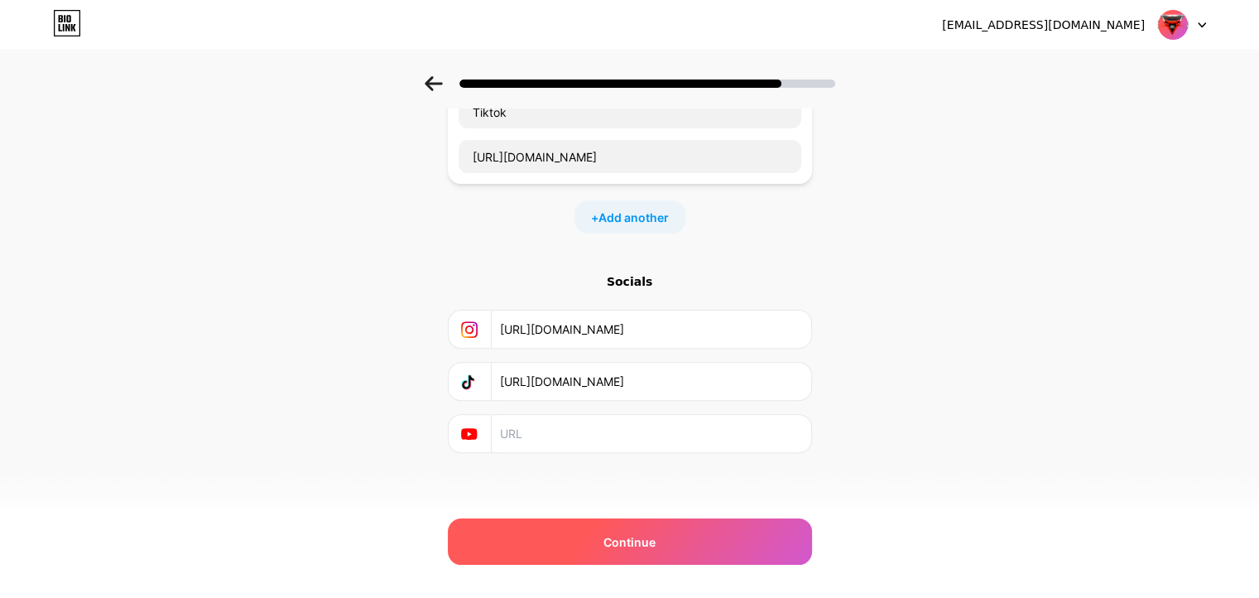
type input "[URL][DOMAIN_NAME]"
click at [678, 536] on div "Continue" at bounding box center [630, 541] width 364 height 46
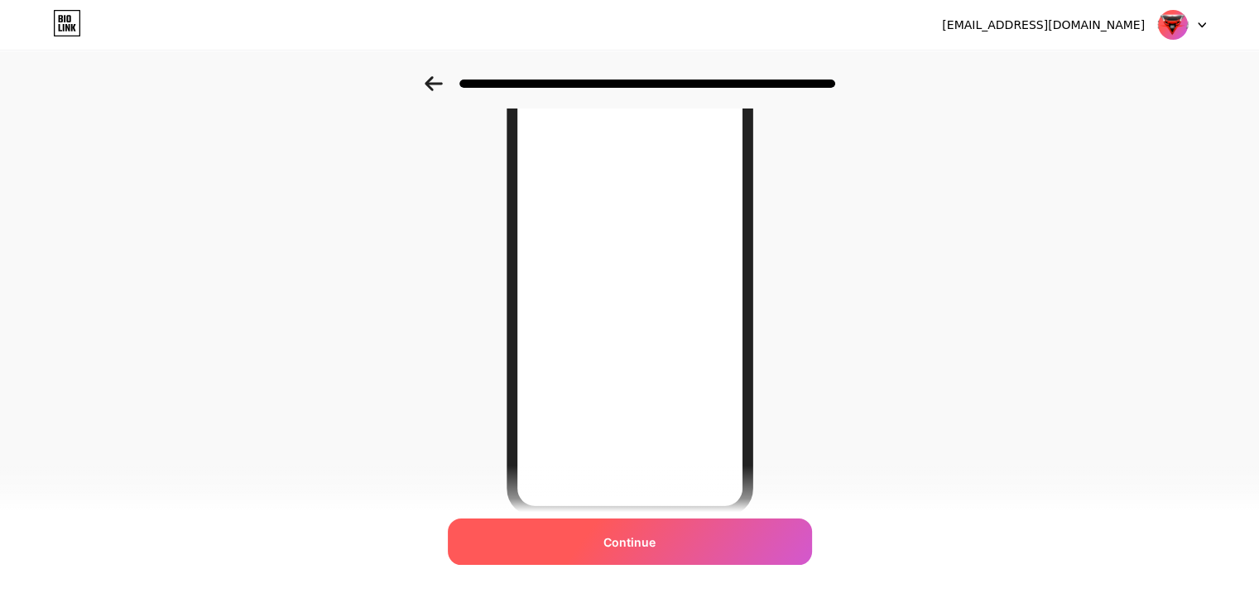
scroll to position [166, 0]
click at [699, 536] on div "Continue" at bounding box center [630, 541] width 364 height 46
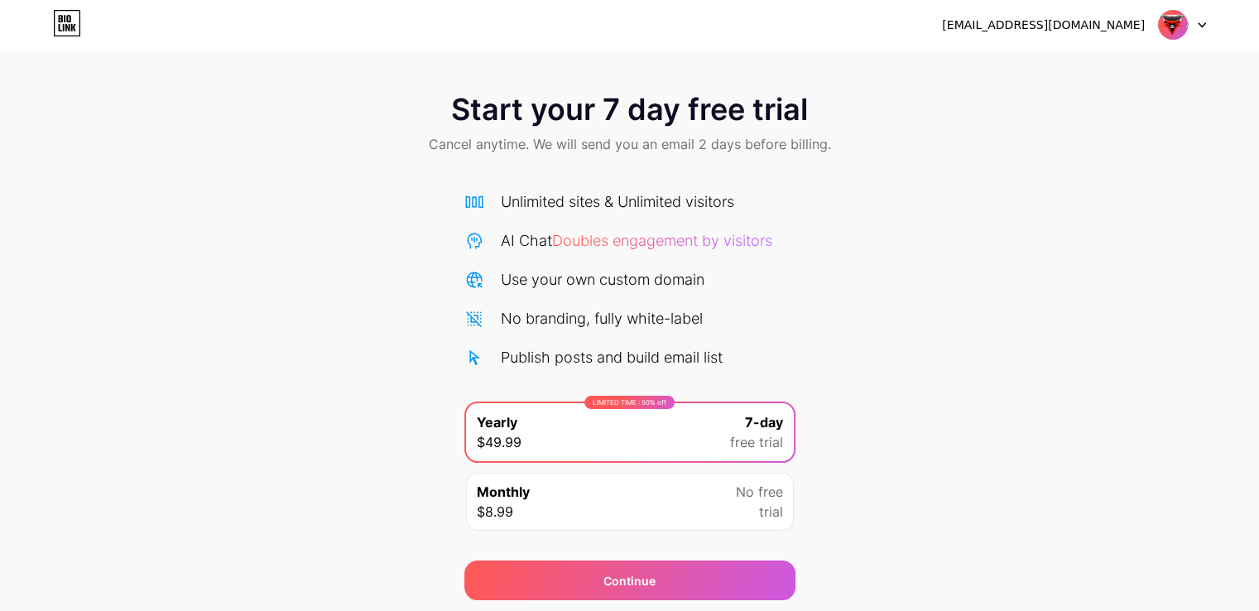
click at [1203, 25] on icon at bounding box center [1202, 25] width 7 height 4
click at [924, 276] on div "Start your 7 day free trial Cancel anytime. We will send you an email 2 days be…" at bounding box center [629, 338] width 1259 height 524
click at [1190, 14] on div at bounding box center [1182, 25] width 48 height 30
click at [1061, 70] on li "Logout" at bounding box center [1102, 68] width 205 height 45
